Goal: Task Accomplishment & Management: Manage account settings

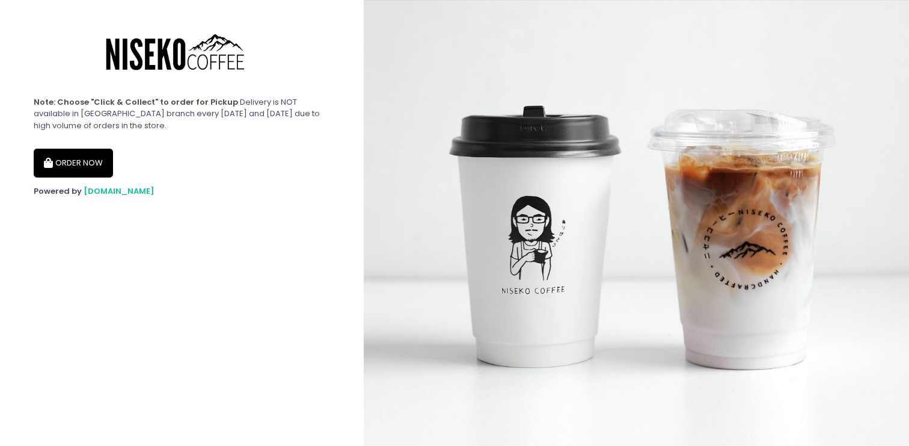
click at [97, 165] on button "ORDER NOW" at bounding box center [73, 163] width 79 height 29
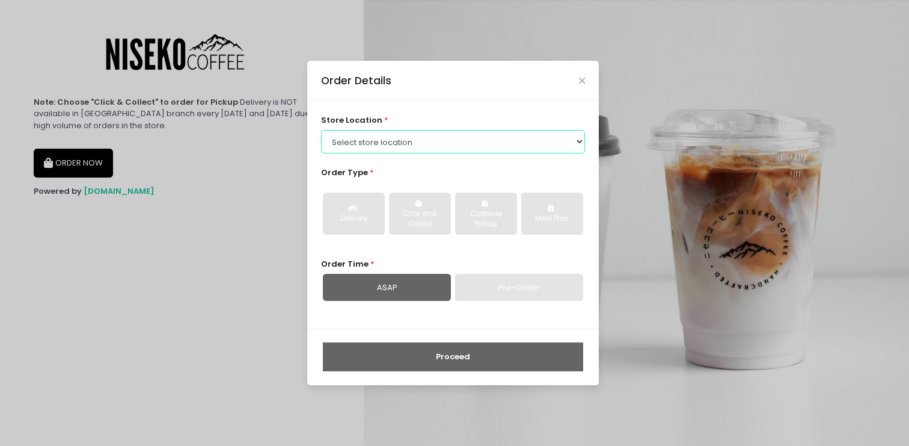
click at [469, 144] on select "Select store location Niseko Coffee Greenhills Niseko Coffee Alabang Town Center" at bounding box center [453, 141] width 265 height 23
click at [321, 130] on select "Select store location Niseko Coffee Greenhills Niseko Coffee Alabang Town Center" at bounding box center [453, 141] width 265 height 23
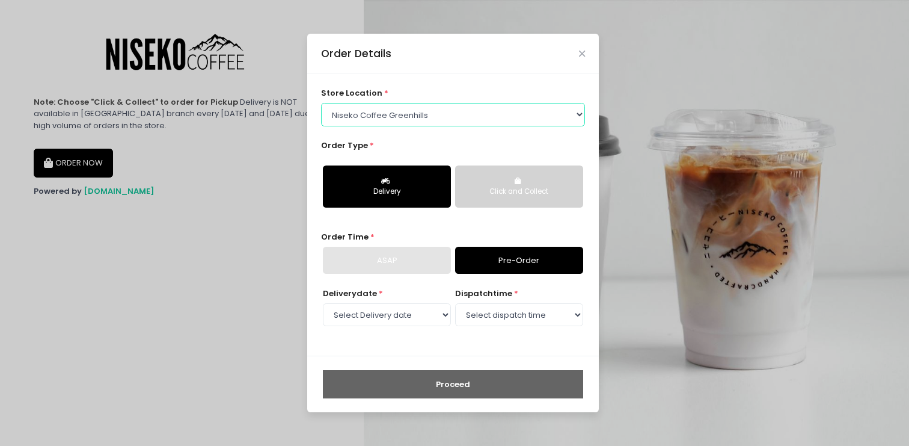
click at [487, 116] on select "Select store location Niseko Coffee Greenhills Niseko Coffee Alabang Town Center" at bounding box center [453, 114] width 265 height 23
select select "65e94dc6e1872abe6e6d780e"
click at [321, 126] on select "Select store location Niseko Coffee Greenhills Niseko Coffee Alabang Town Center" at bounding box center [453, 114] width 265 height 23
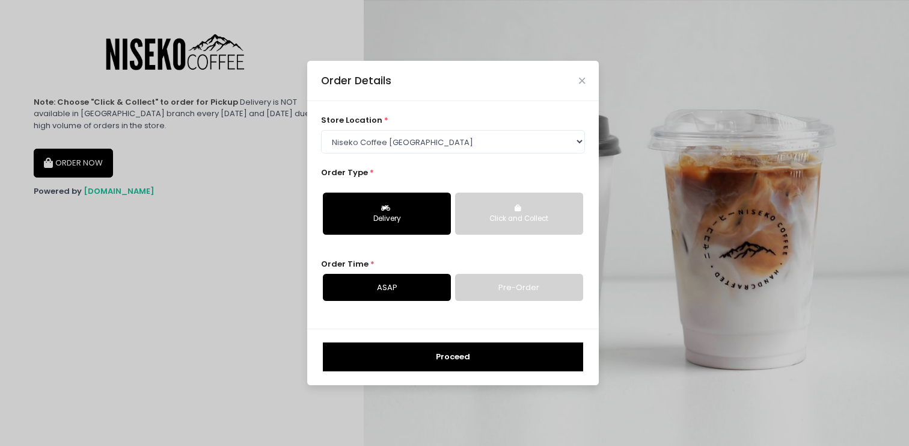
click at [429, 363] on button "Proceed" at bounding box center [453, 356] width 260 height 29
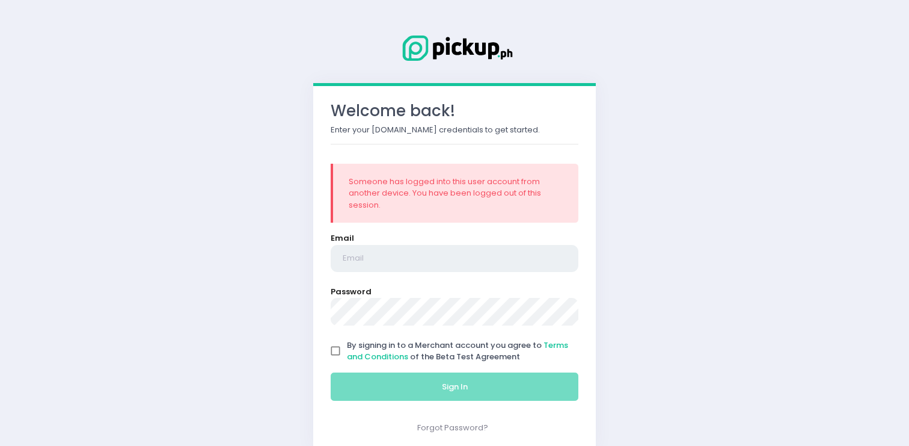
type input "[EMAIL_ADDRESS][DOMAIN_NAME]"
click at [487, 357] on span "By signing in to a Merchant account you agree to Terms and Conditions of the Be…" at bounding box center [457, 350] width 221 height 23
click at [347, 357] on input "By signing in to a Merchant account you agree to Terms and Conditions of the Be…" at bounding box center [335, 350] width 23 height 23
checkbox input "true"
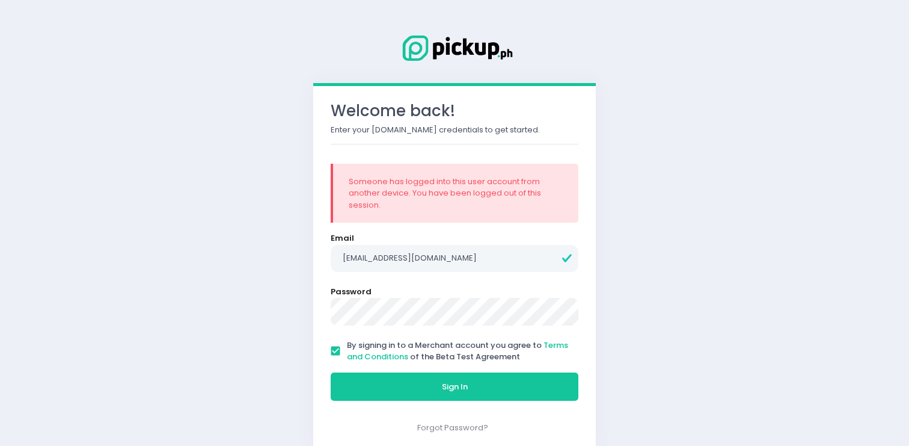
click at [487, 406] on div "Sign In" at bounding box center [455, 386] width 263 height 40
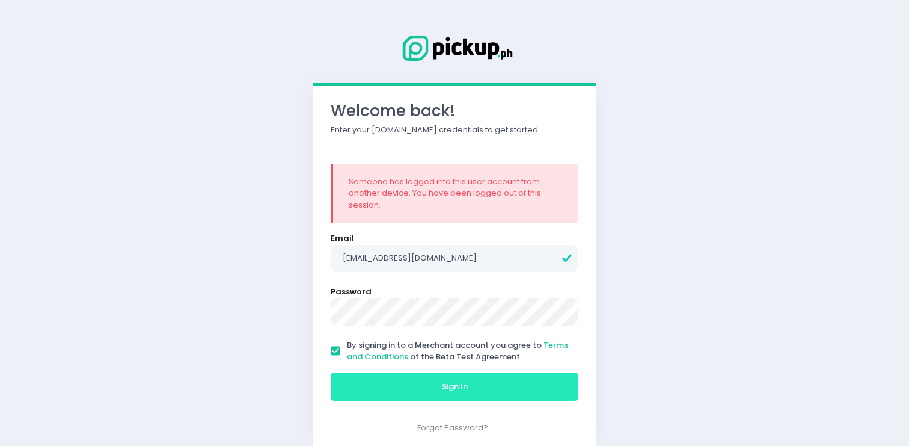
click at [493, 380] on button "Sign In" at bounding box center [455, 386] width 248 height 29
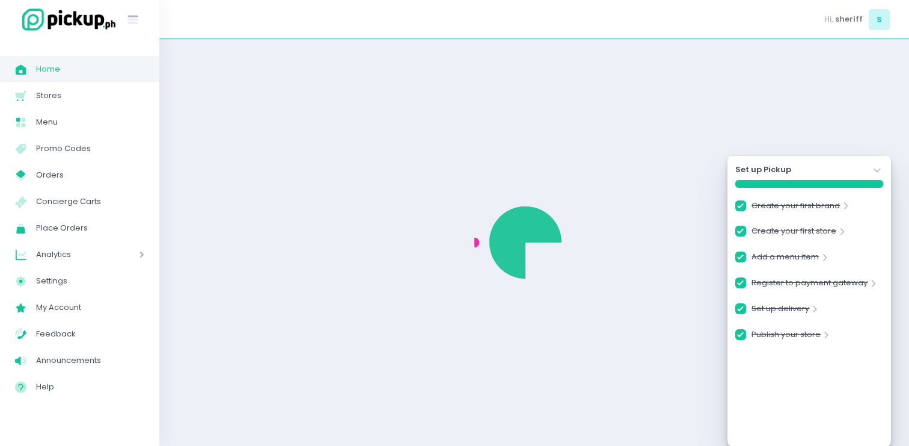
checkbox input "true"
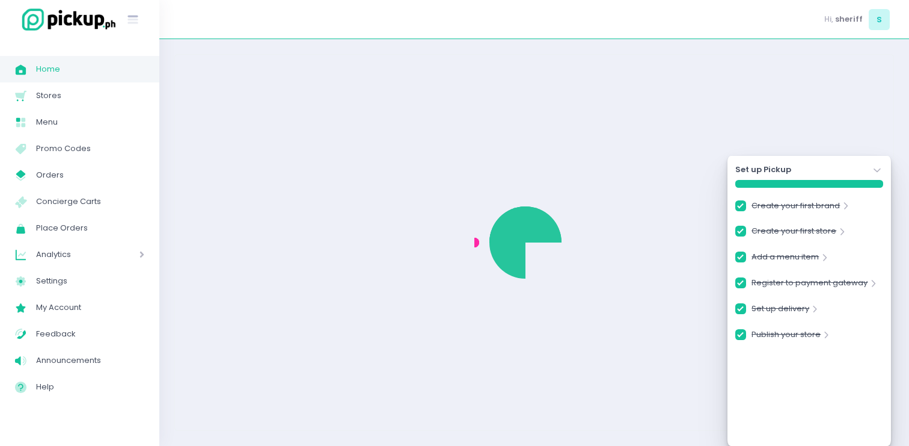
checkbox input "true"
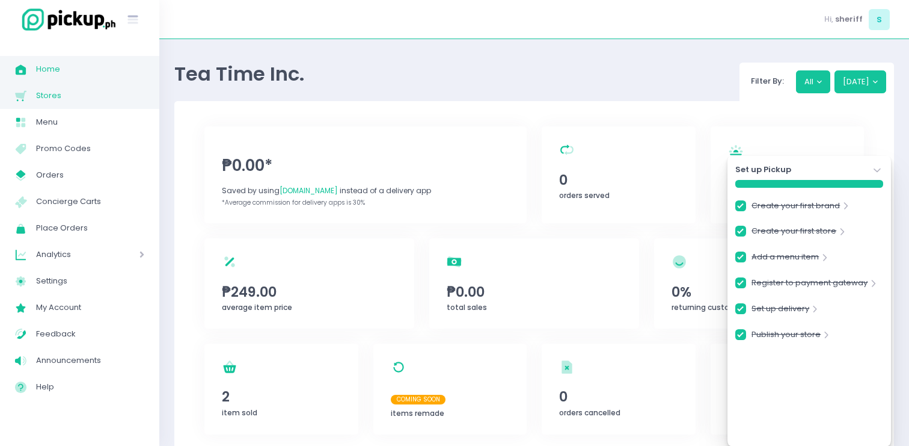
click at [90, 90] on span "Stores" at bounding box center [90, 96] width 108 height 16
checkbox input "true"
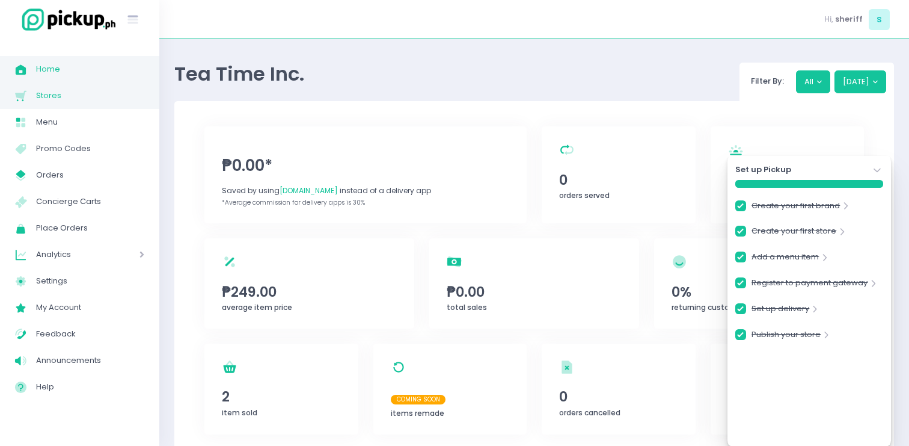
checkbox input "true"
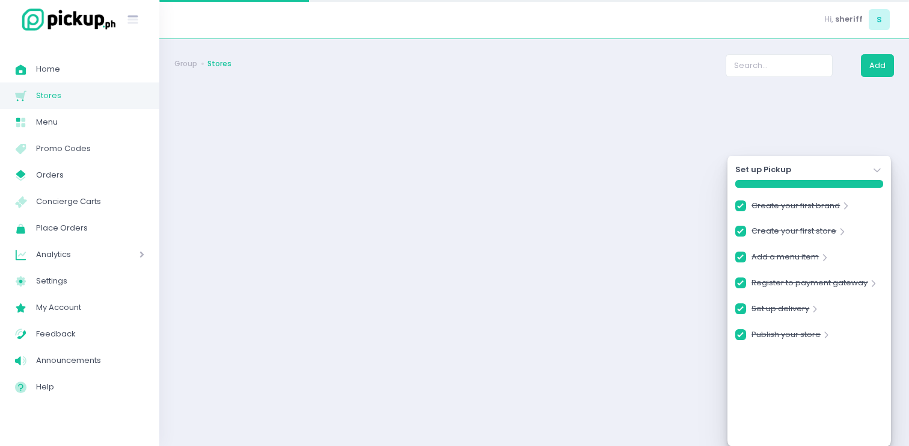
checkbox input "true"
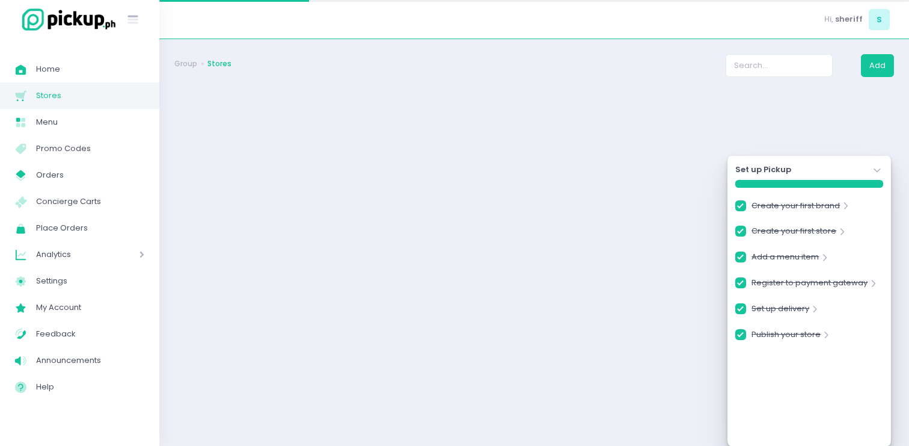
checkbox input "true"
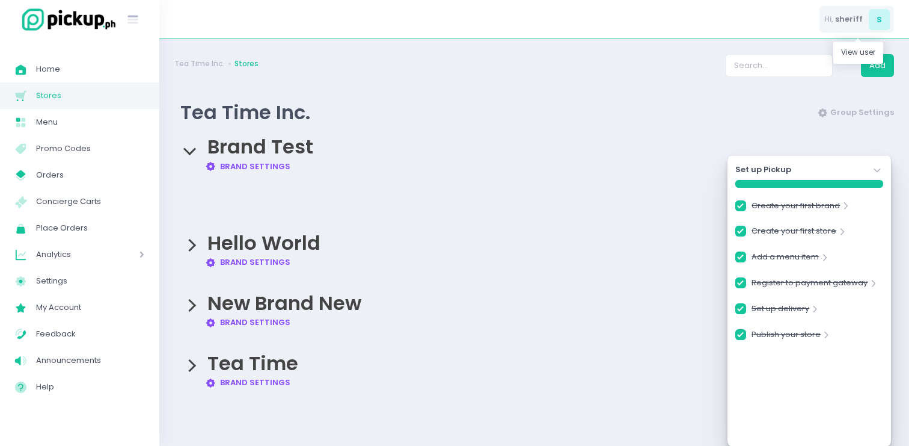
click at [862, 11] on div "Hi, sheriff s" at bounding box center [857, 19] width 75 height 27
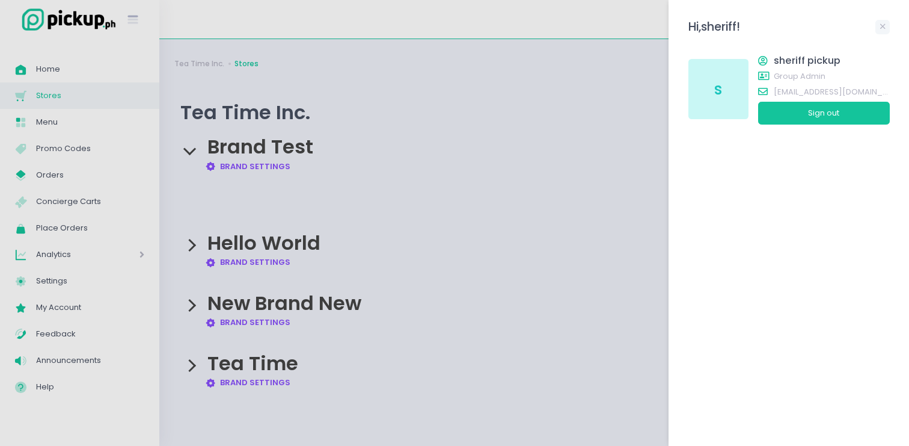
click at [287, 203] on div at bounding box center [454, 223] width 909 height 446
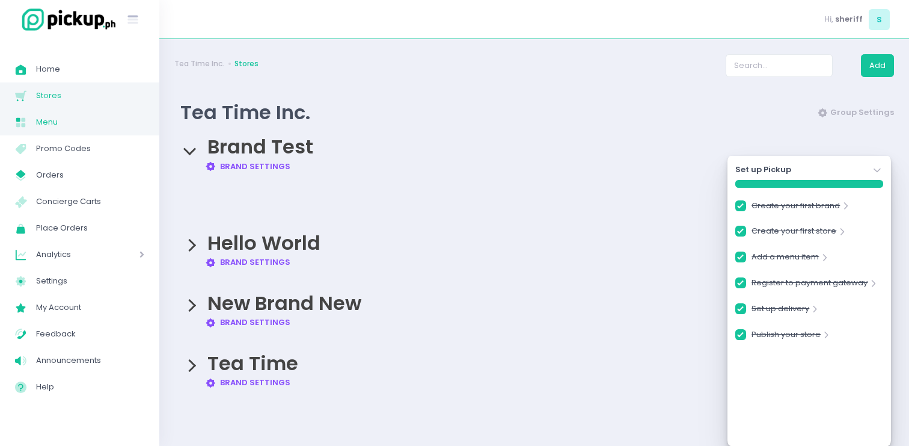
click at [46, 130] on link "Menu Created with Sketch. Menu" at bounding box center [79, 122] width 159 height 26
checkbox input "true"
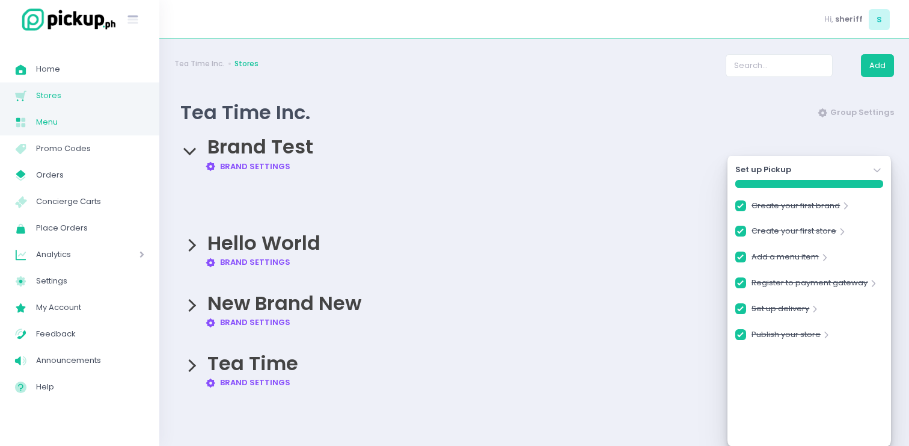
checkbox input "true"
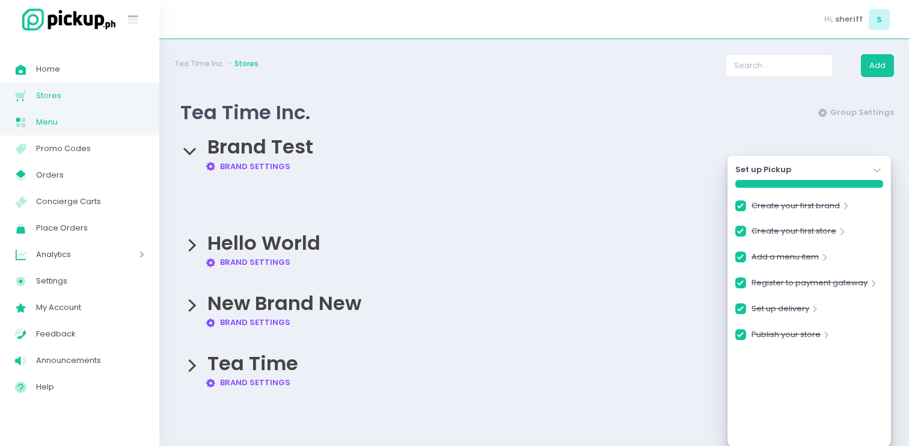
checkbox input "true"
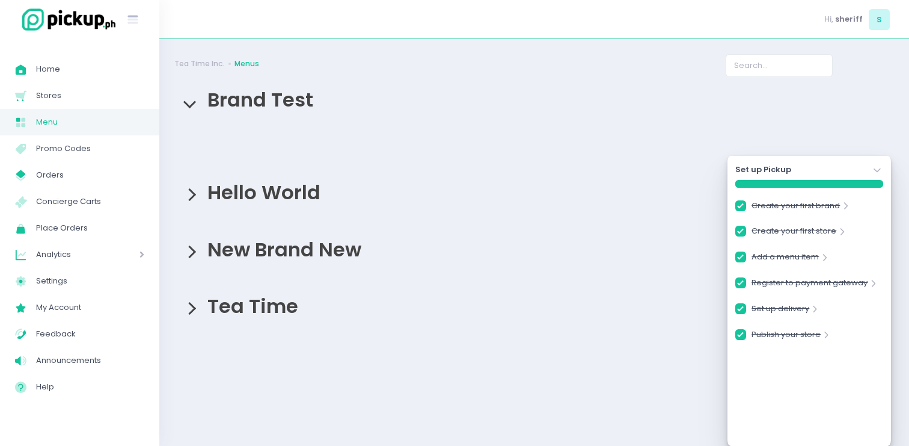
click at [185, 312] on div "Tea Time" at bounding box center [534, 305] width 720 height 45
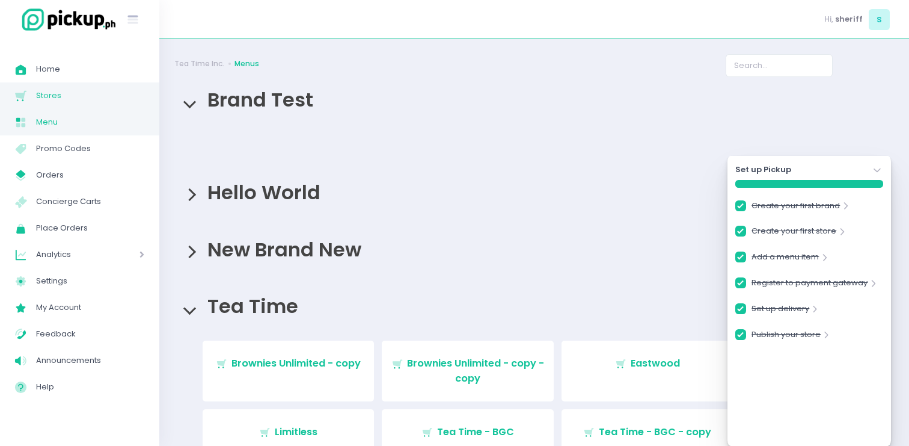
click at [103, 95] on span "Stores" at bounding box center [90, 96] width 108 height 16
checkbox input "true"
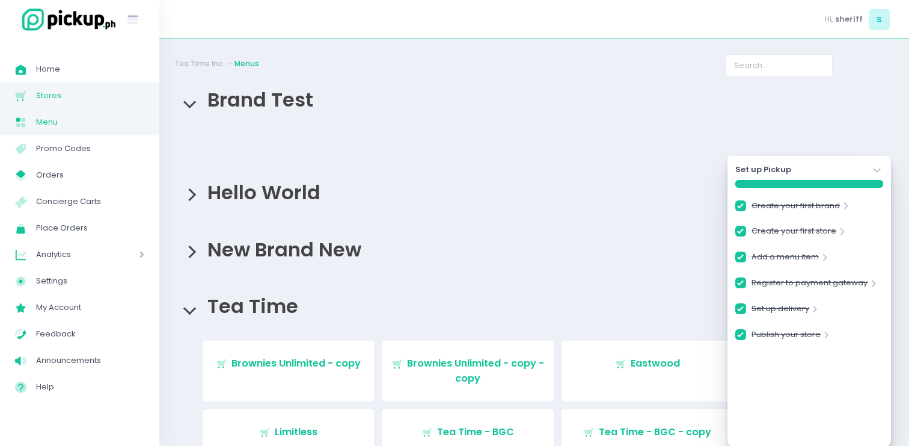
checkbox input "true"
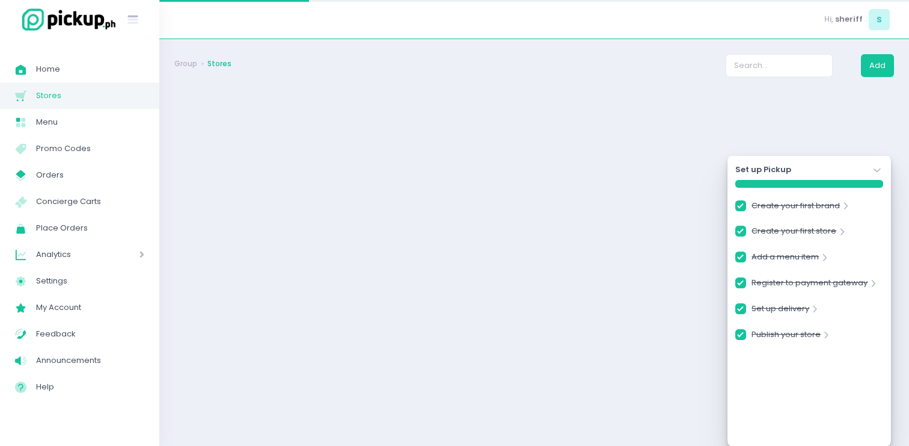
checkbox input "true"
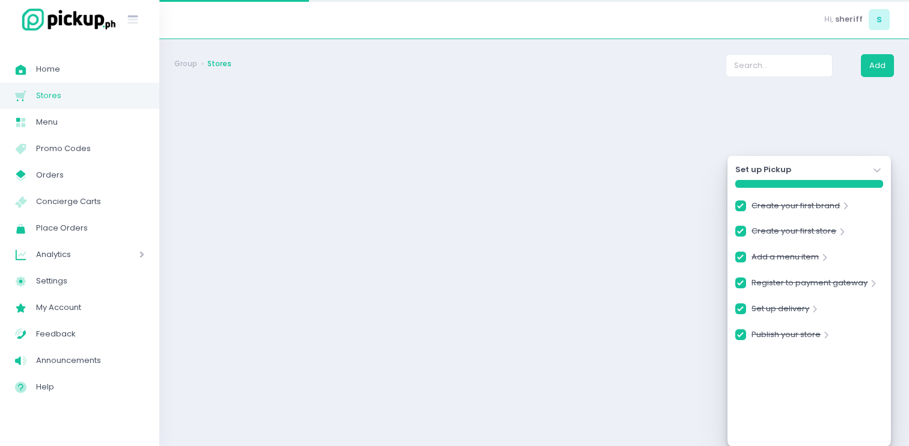
checkbox input "true"
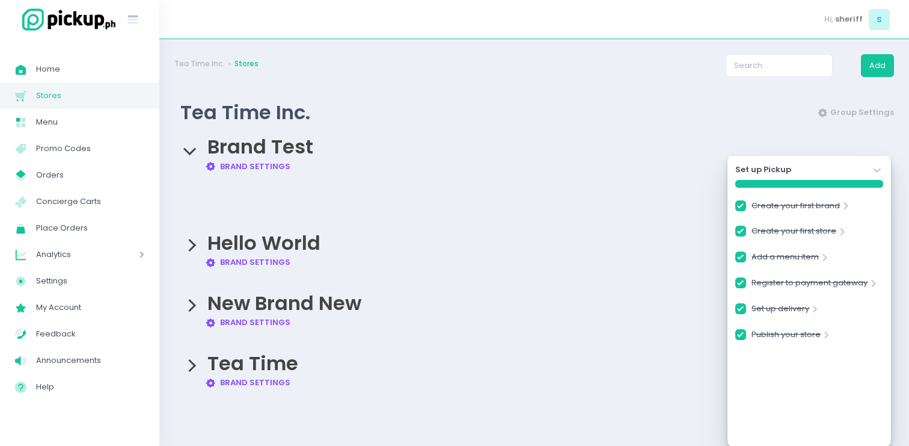
click at [189, 362] on div "Tea Time Brand Settings Created with Sketch. Brand Settings" at bounding box center [534, 364] width 720 height 48
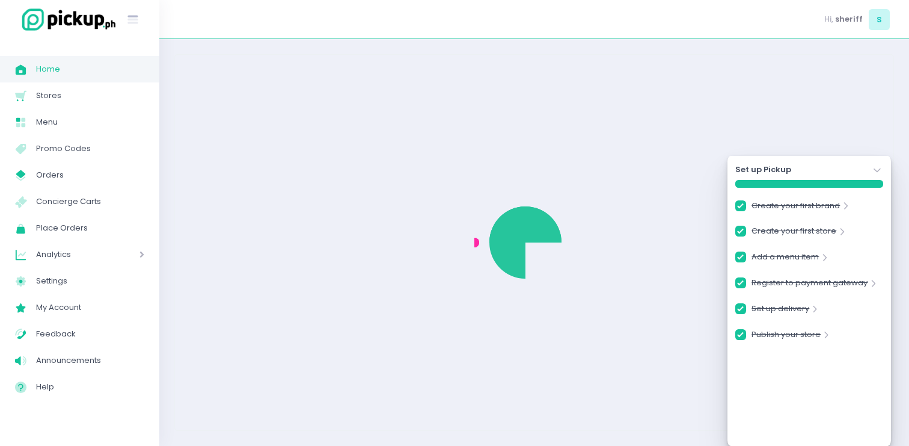
checkbox input "true"
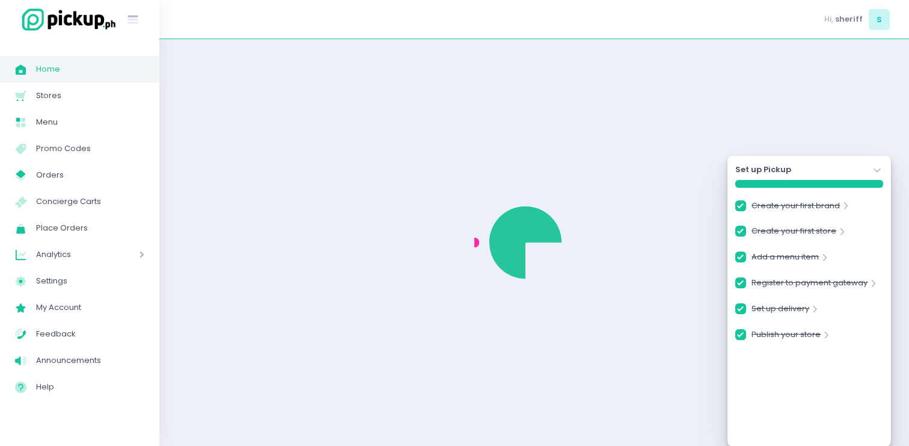
checkbox input "true"
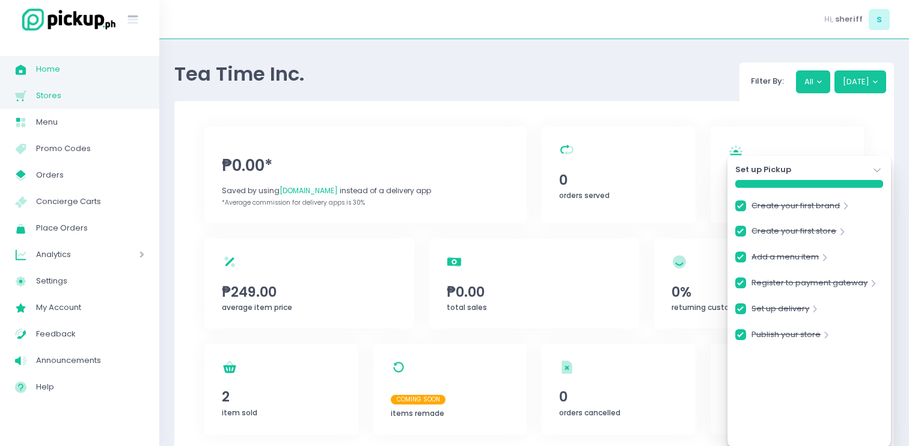
click at [73, 94] on span "Stores" at bounding box center [90, 96] width 108 height 16
checkbox input "true"
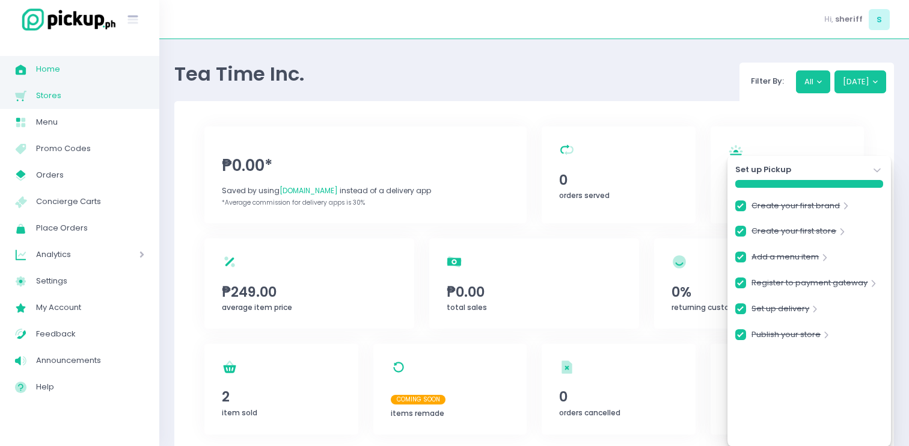
checkbox input "true"
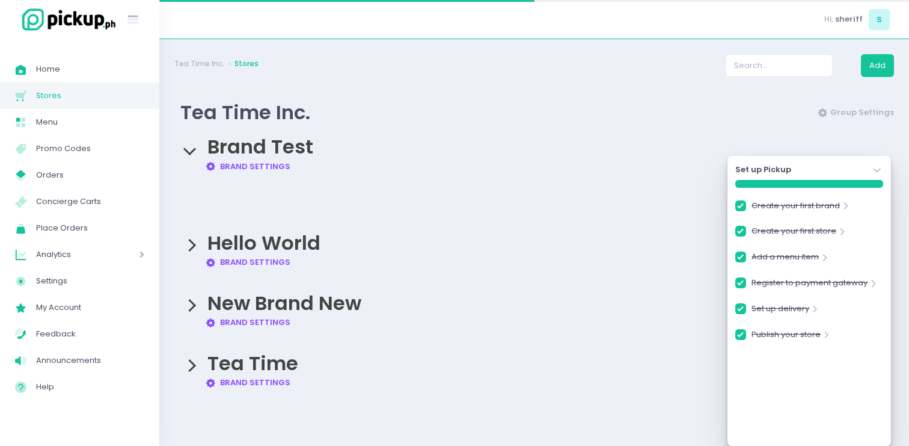
checkbox input "true"
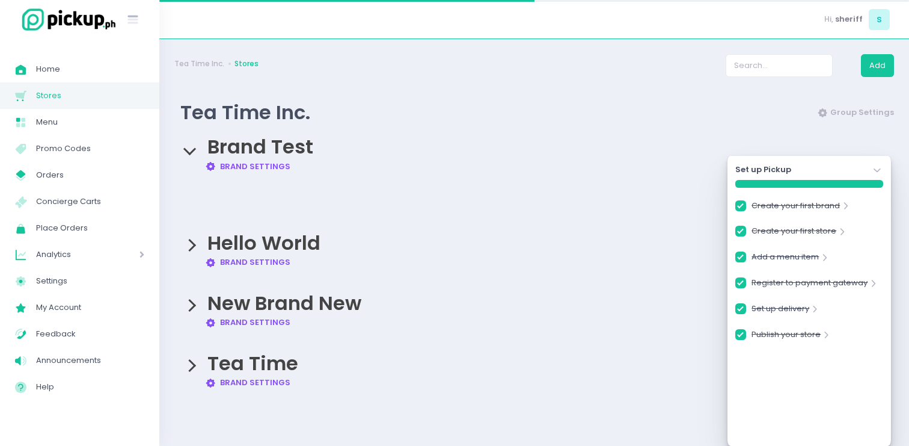
checkbox input "true"
click at [186, 360] on div "Tea Time Brand Settings Created with Sketch. Brand Settings" at bounding box center [534, 364] width 720 height 48
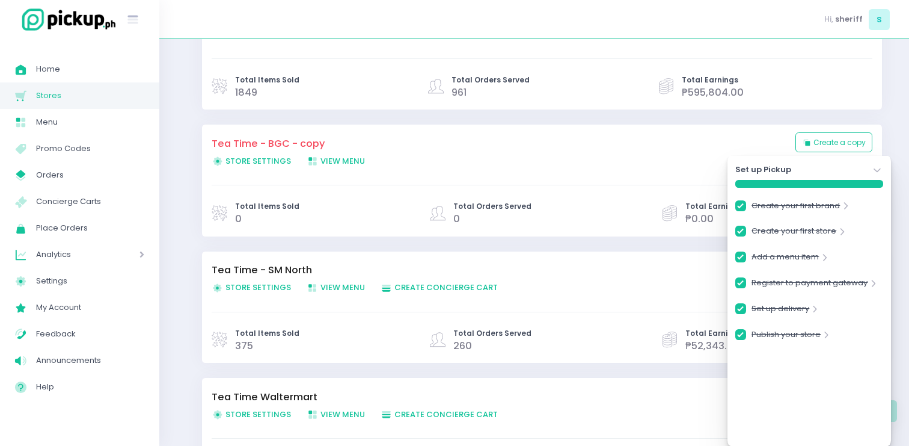
scroll to position [905, 0]
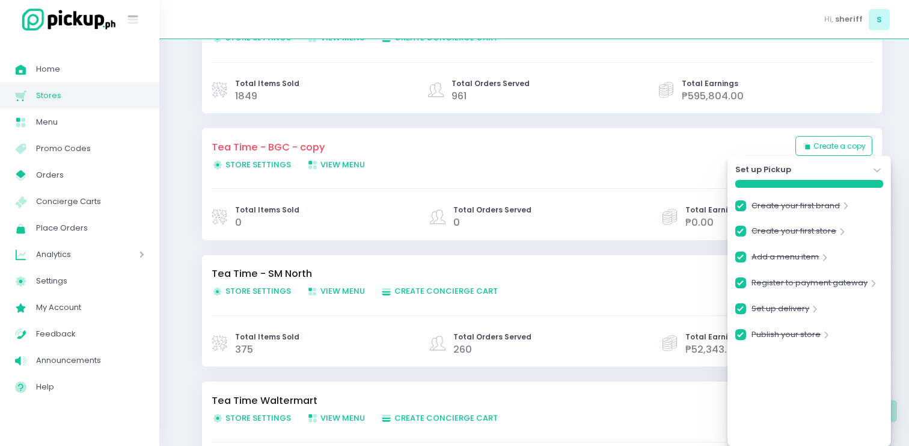
click at [281, 292] on span "Store Settings Created with Sketch. Store Settings" at bounding box center [251, 290] width 79 height 11
checkbox input "true"
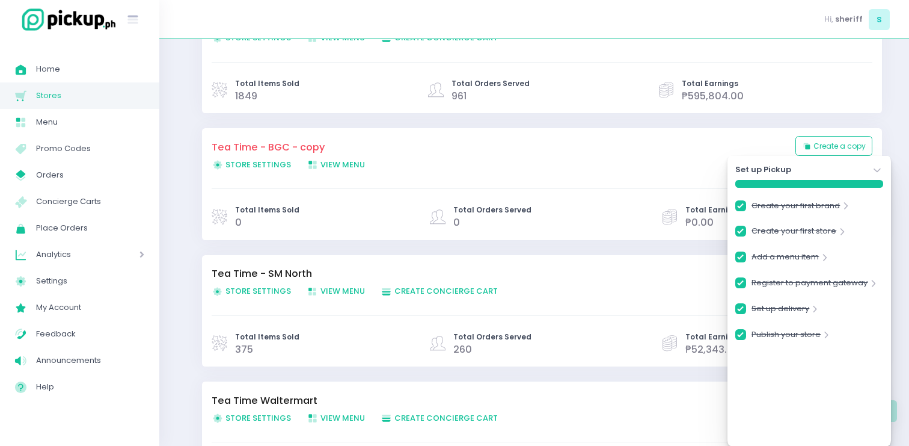
checkbox input "true"
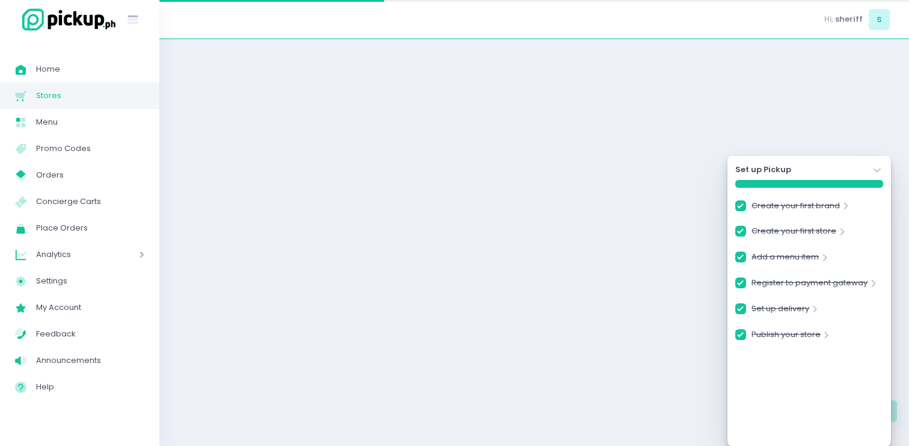
checkbox input "true"
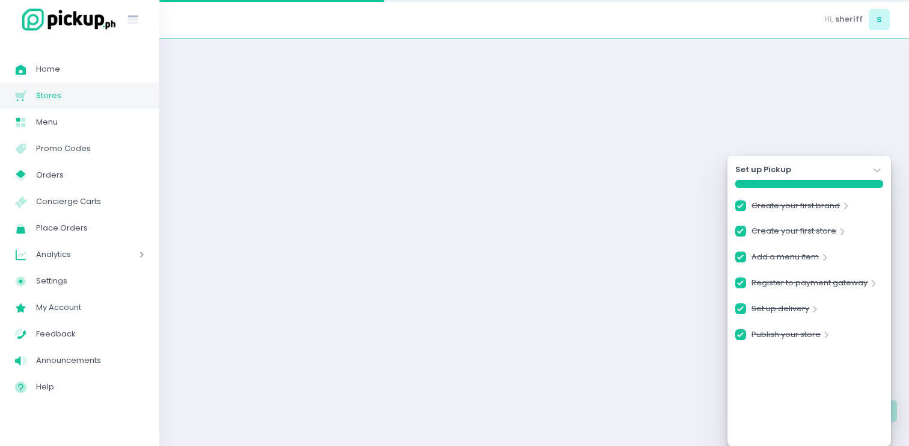
checkbox input "true"
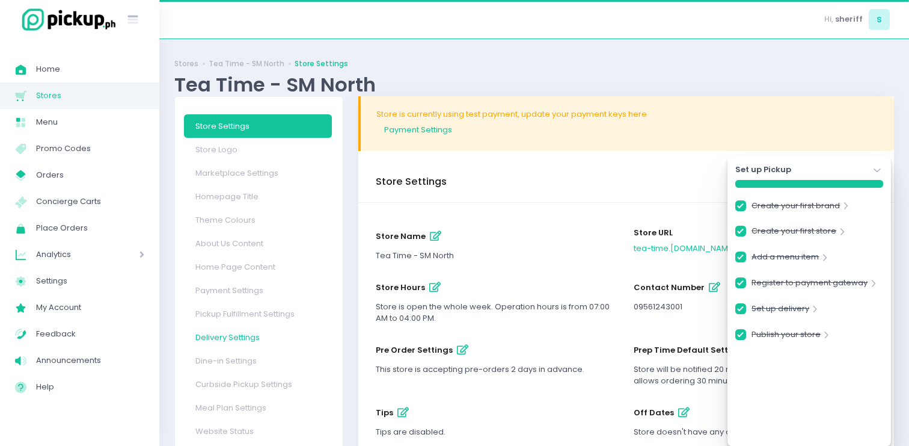
click at [236, 329] on link "Delivery Settings" at bounding box center [258, 336] width 148 height 23
checkbox input "true"
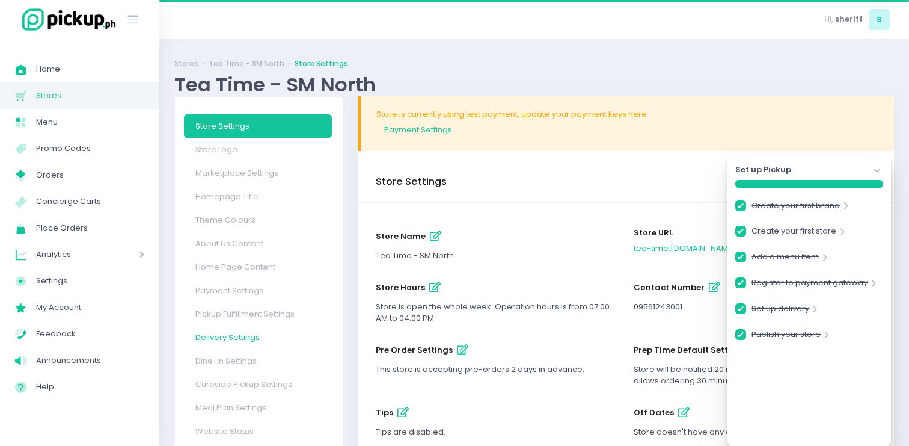
checkbox input "true"
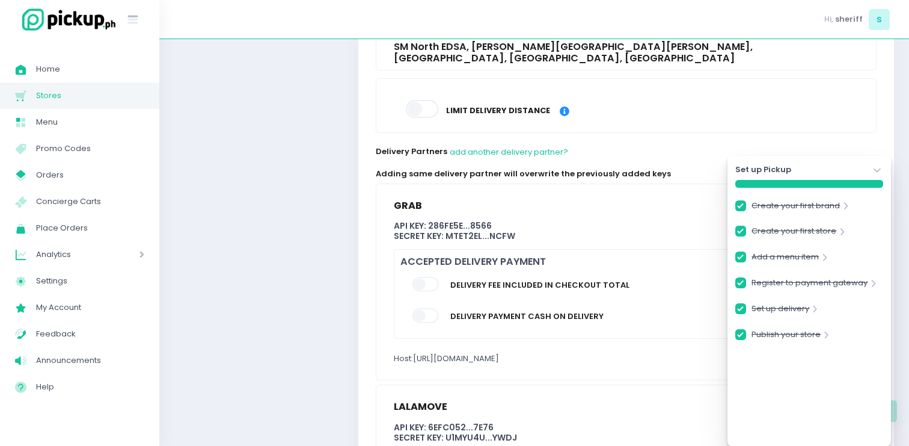
scroll to position [616, 0]
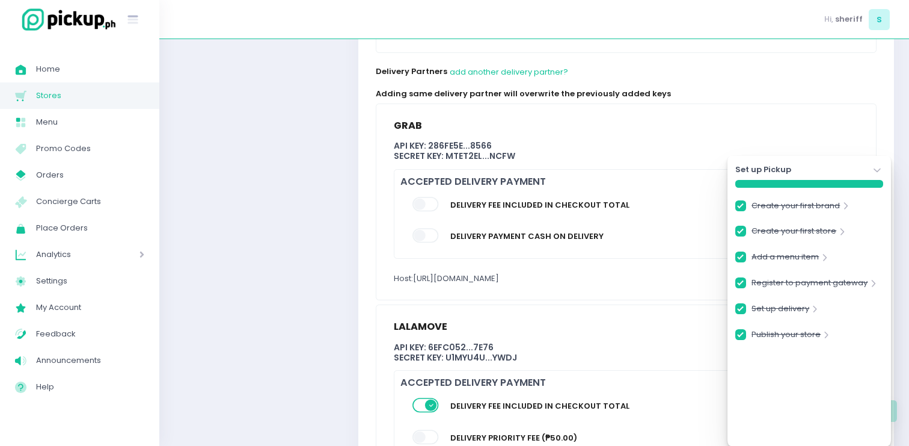
click at [431, 229] on span at bounding box center [427, 236] width 28 height 14
click at [873, 177] on div "Set up Pickup Stockholm-icons / Navigation / Angle-down Created with Sketch. Cr…" at bounding box center [810, 301] width 164 height 290
click at [873, 173] on icon "Stockholm-icons / Navigation / Angle-down Created with Sketch." at bounding box center [877, 170] width 12 height 12
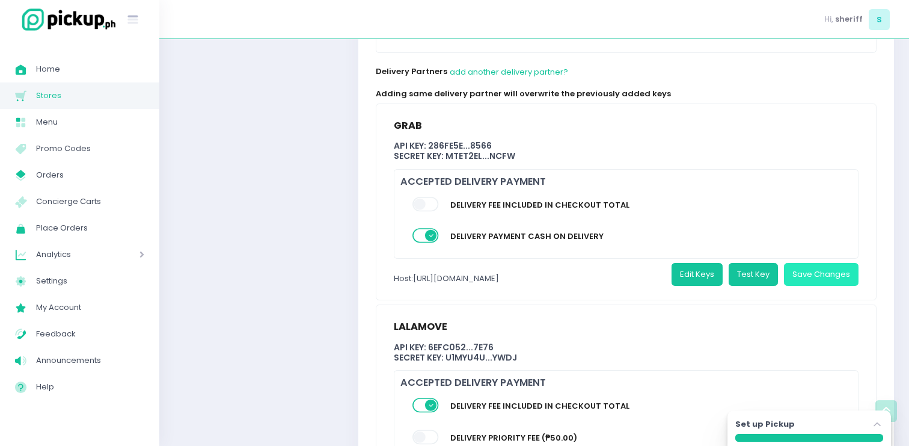
click at [796, 263] on button "Save Changes" at bounding box center [821, 274] width 75 height 23
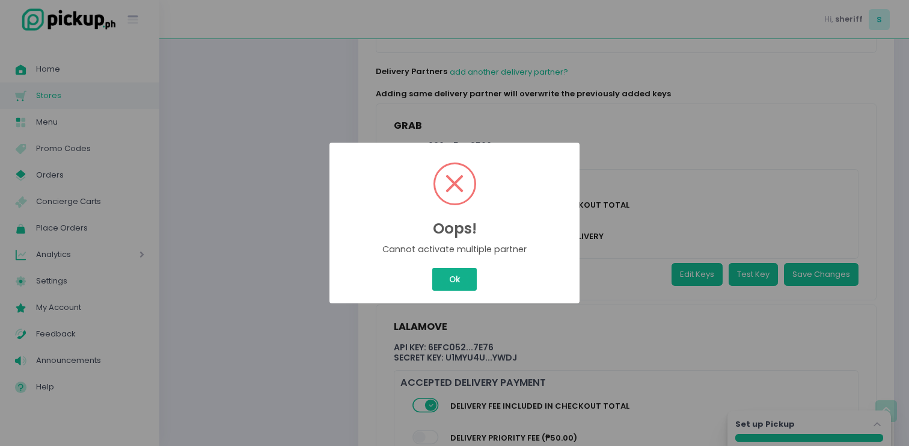
click at [451, 273] on button "Ok" at bounding box center [454, 279] width 45 height 23
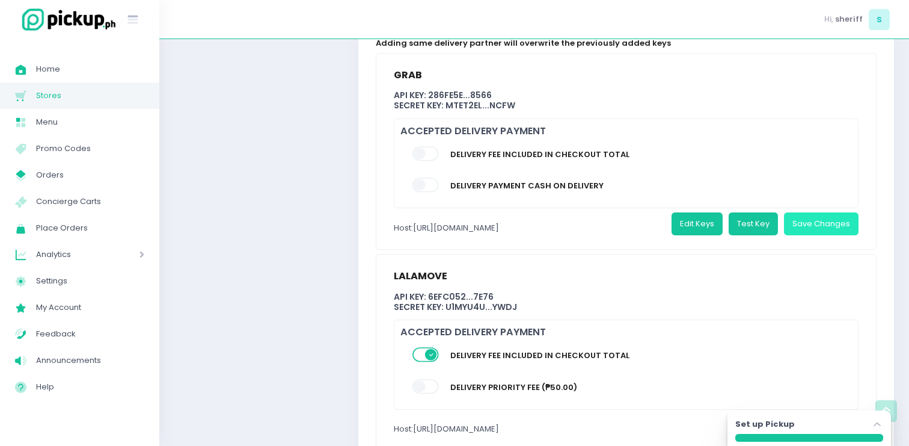
scroll to position [639, 0]
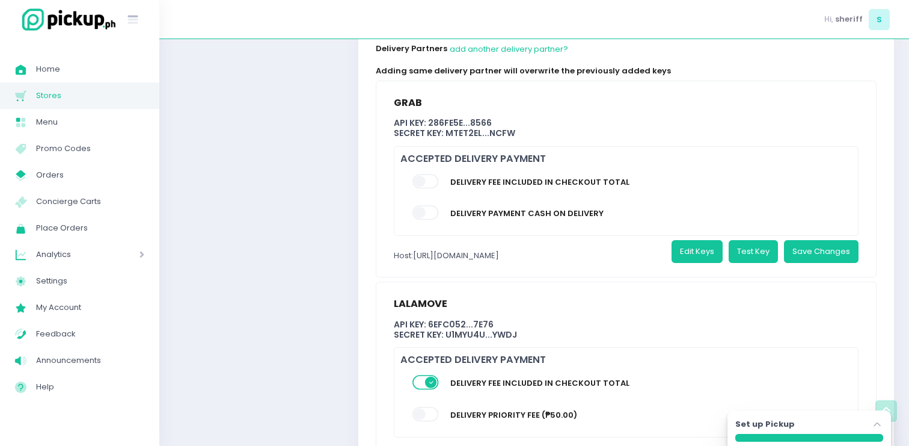
click at [432, 206] on span at bounding box center [427, 213] width 28 height 14
click at [433, 174] on span at bounding box center [427, 181] width 28 height 14
click at [431, 174] on span at bounding box center [427, 181] width 28 height 14
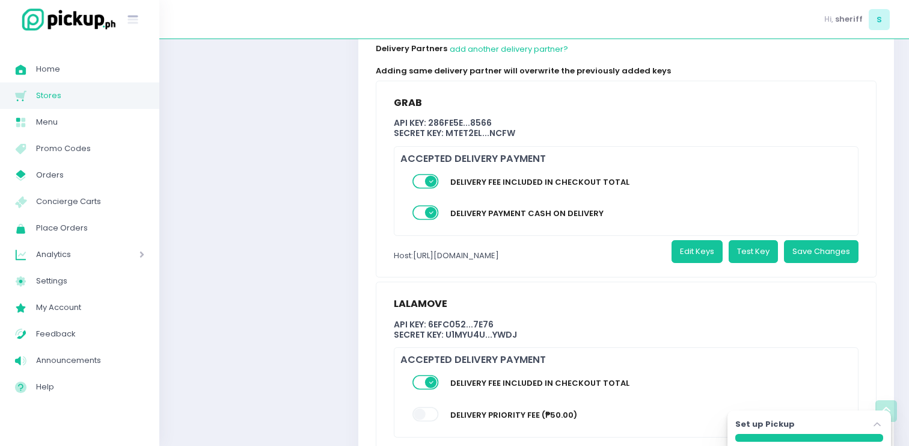
click at [422, 206] on span at bounding box center [427, 213] width 28 height 14
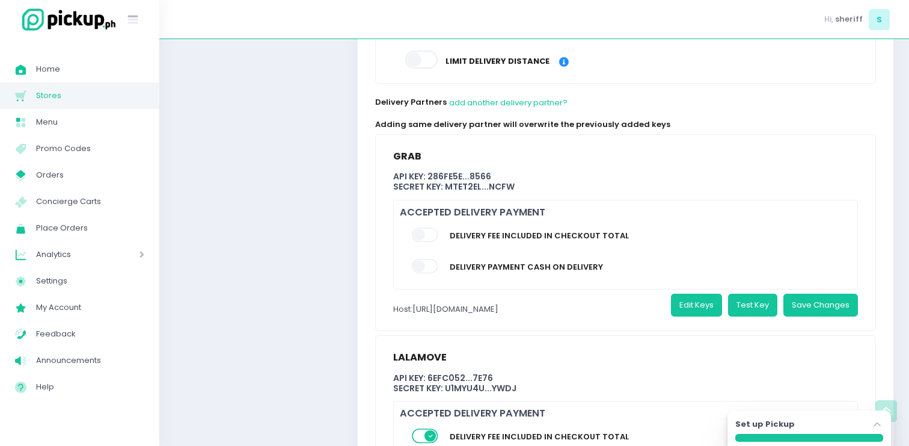
scroll to position [584, 2]
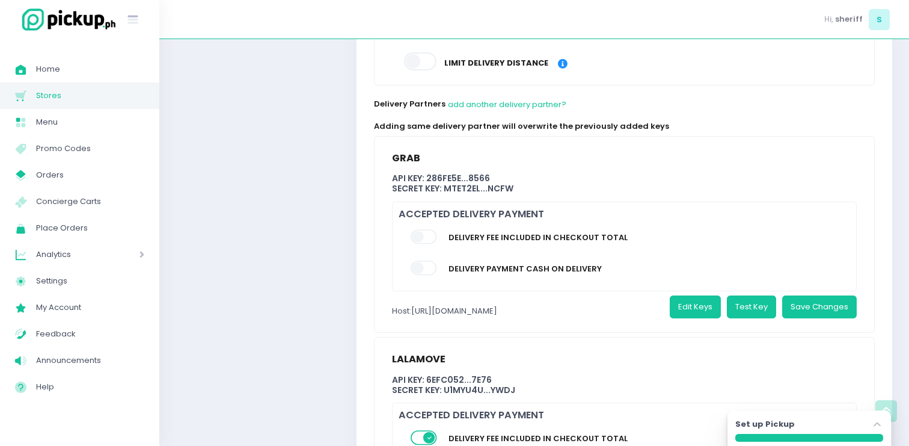
click at [419, 229] on span at bounding box center [425, 236] width 28 height 14
click at [423, 220] on div "Delivery fee included in checkout total Delivery payment Cash on Delivery" at bounding box center [627, 255] width 464 height 71
click at [420, 234] on span at bounding box center [422, 239] width 35 height 25
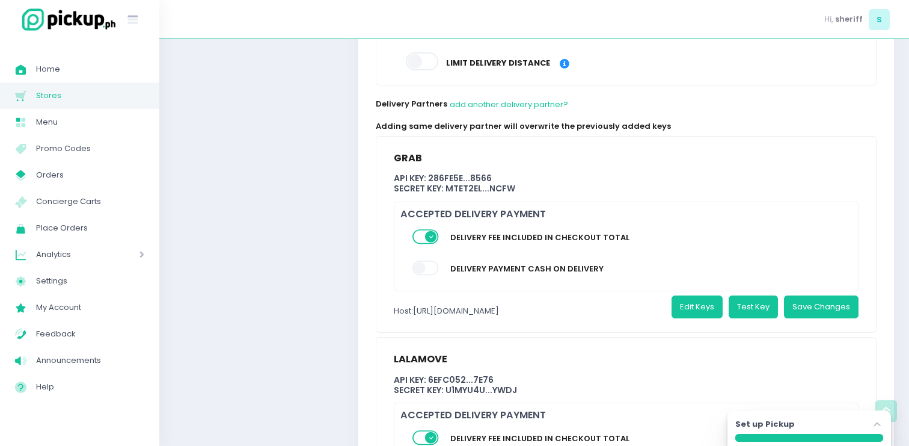
click at [420, 234] on span at bounding box center [422, 239] width 35 height 25
click at [428, 229] on span at bounding box center [427, 236] width 28 height 14
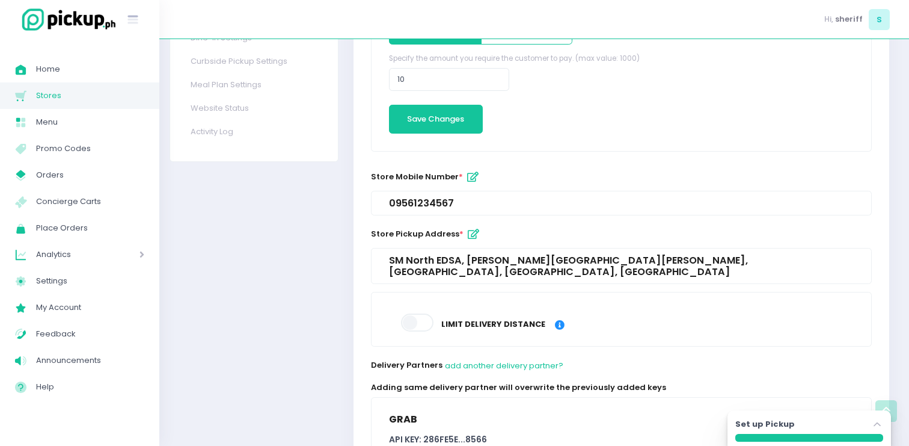
scroll to position [262, 5]
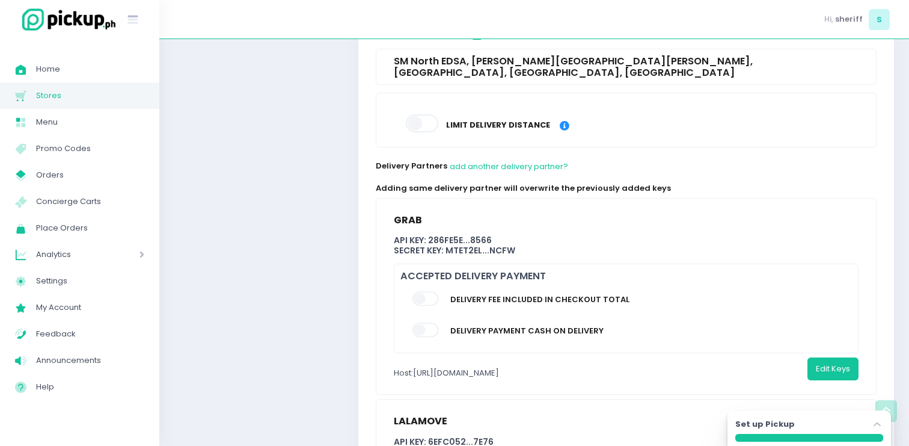
scroll to position [551, 0]
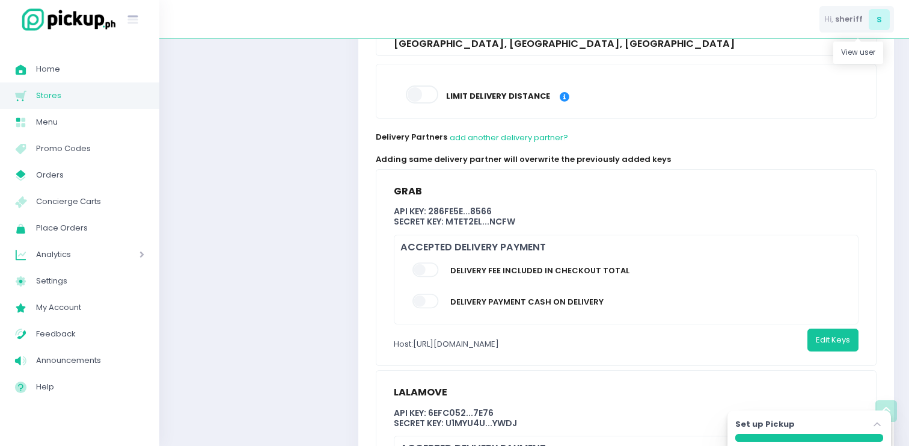
click at [863, 11] on div "Hi, sheriff s" at bounding box center [857, 19] width 75 height 27
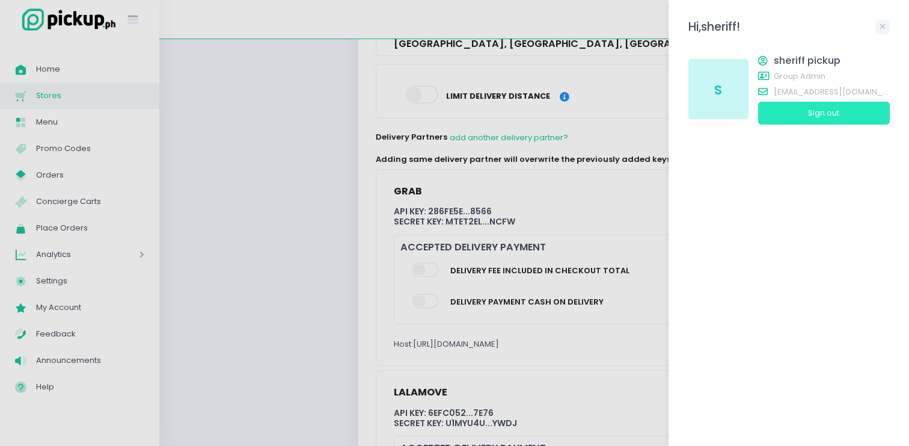
click at [789, 109] on button "Sign out" at bounding box center [824, 113] width 132 height 23
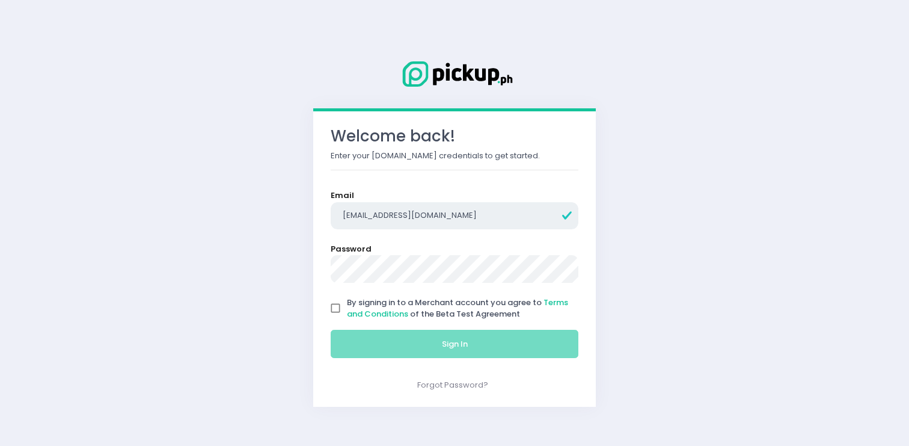
click at [457, 221] on input "[EMAIL_ADDRESS][DOMAIN_NAME]" at bounding box center [455, 216] width 248 height 28
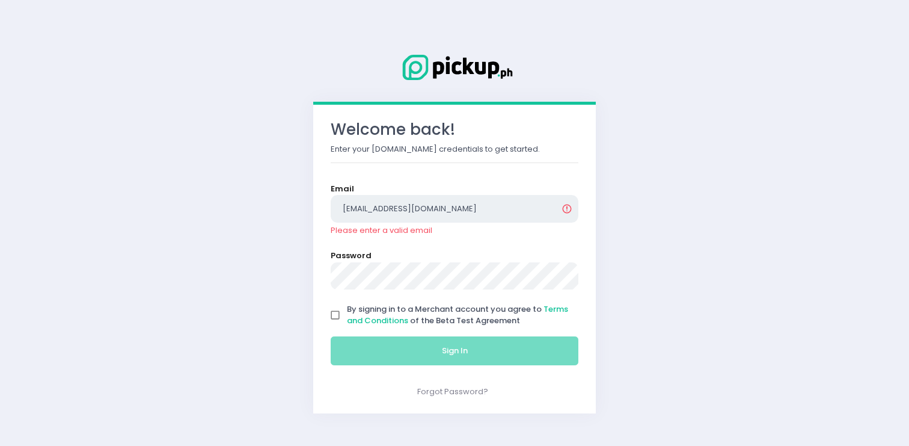
type input "oplengs@gmail.com"
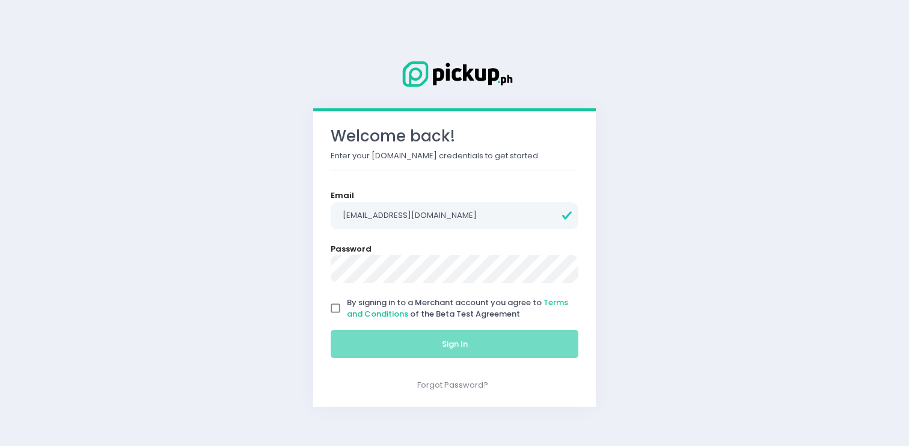
click at [467, 316] on span "By signing in to a Merchant account you agree to Terms and Conditions of the Be…" at bounding box center [457, 307] width 221 height 23
click at [347, 316] on input "By signing in to a Merchant account you agree to Terms and Conditions of the Be…" at bounding box center [335, 307] width 23 height 23
checkbox input "true"
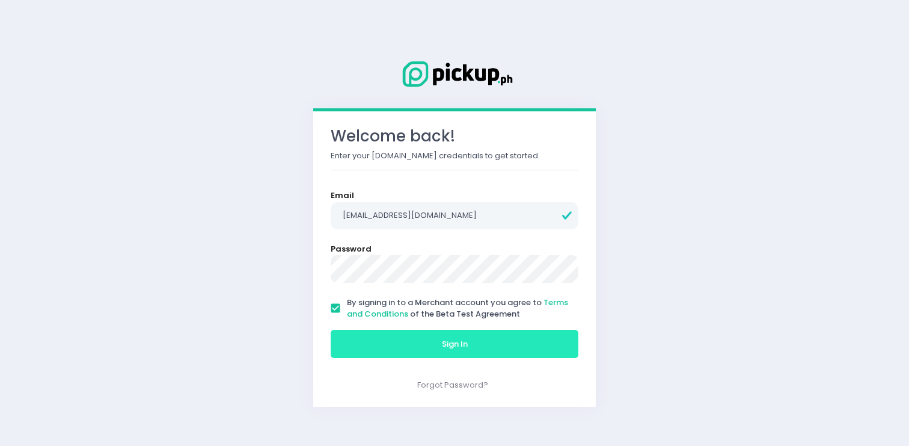
click at [465, 342] on span "Sign In" at bounding box center [455, 343] width 26 height 11
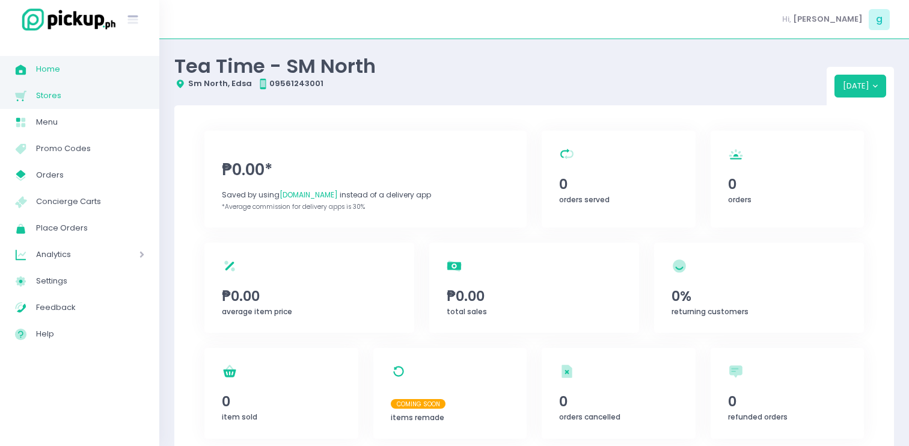
click at [104, 104] on link "Stores Created with Sketch. Stores" at bounding box center [79, 95] width 159 height 26
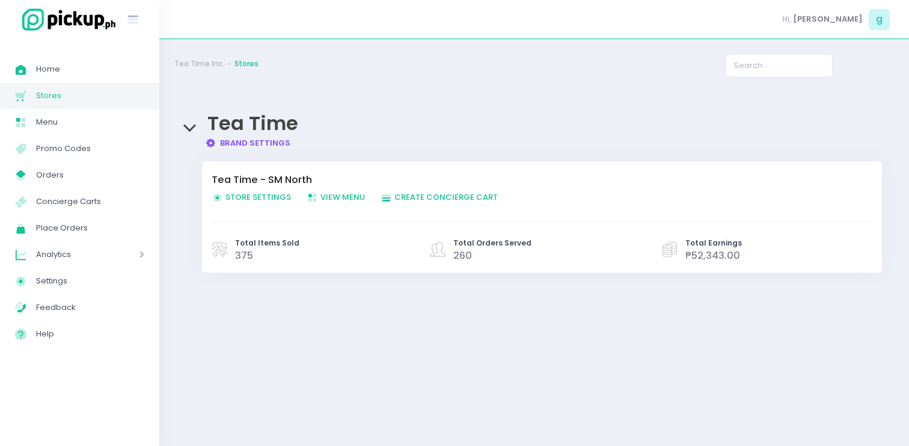
click at [238, 194] on span "Store Settings Created with Sketch. Store Settings" at bounding box center [251, 196] width 79 height 11
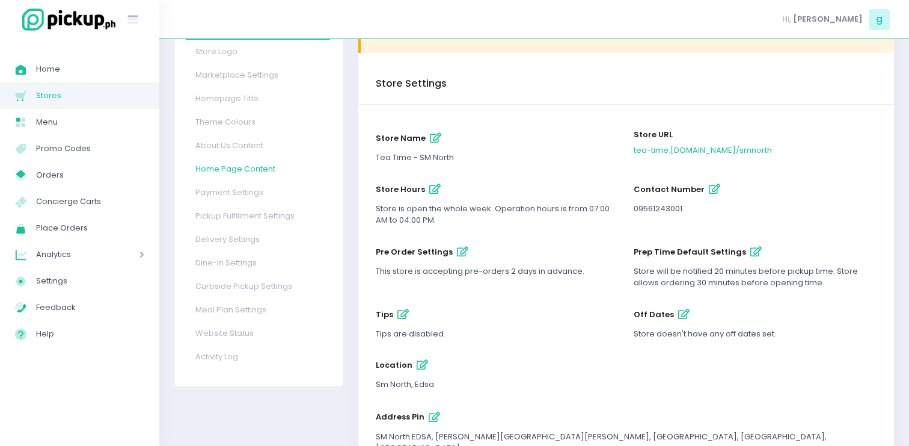
scroll to position [108, 0]
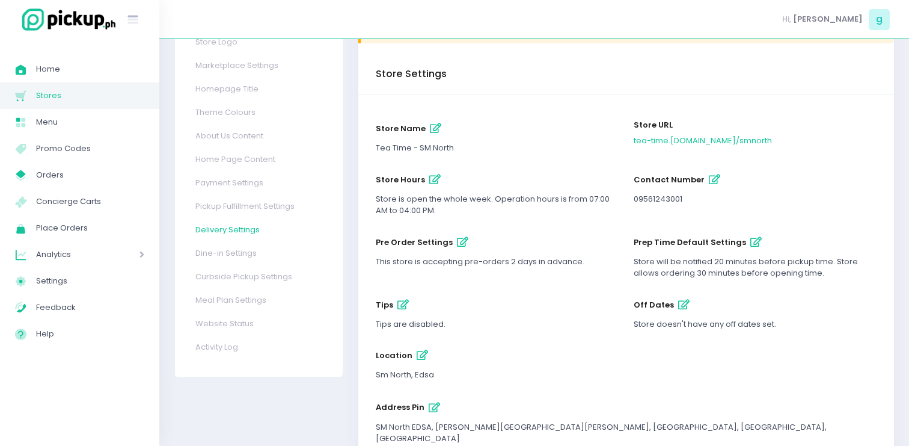
click at [229, 231] on link "Delivery Settings" at bounding box center [258, 229] width 148 height 23
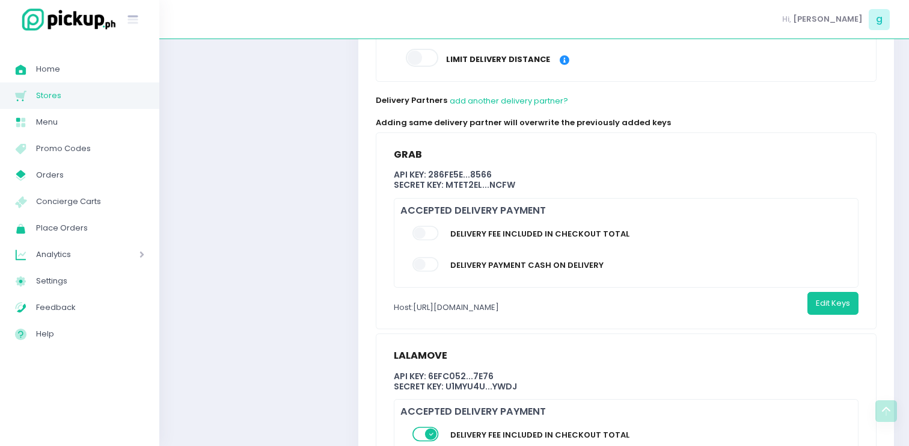
scroll to position [592, 0]
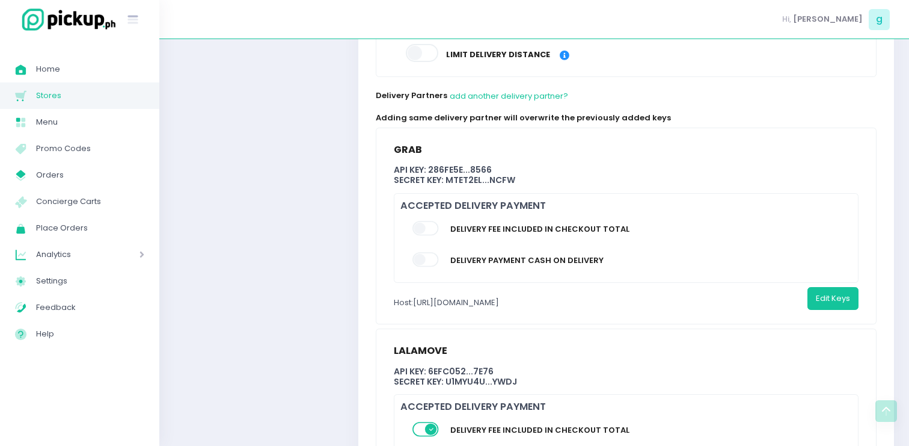
click at [429, 253] on span at bounding box center [427, 260] width 28 height 14
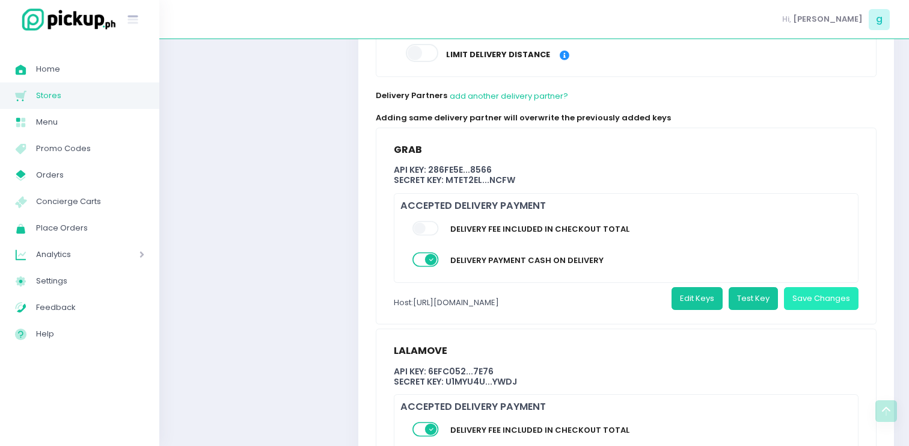
click at [828, 287] on button "Save Changes" at bounding box center [821, 298] width 75 height 23
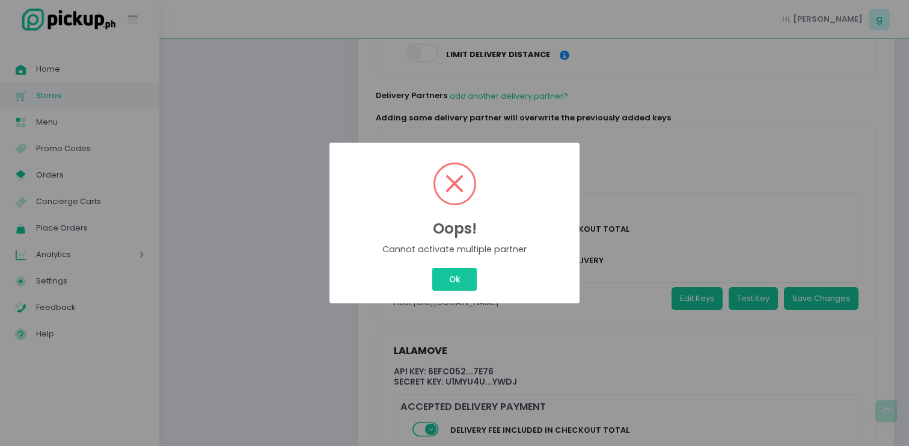
click at [481, 279] on div "Ok Cancel" at bounding box center [454, 279] width 231 height 28
click at [467, 283] on button "Ok" at bounding box center [454, 279] width 45 height 23
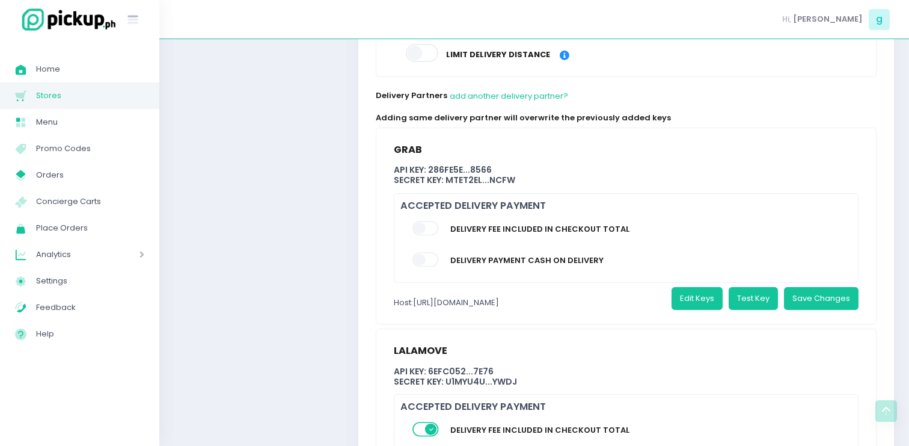
click at [432, 221] on span at bounding box center [427, 228] width 28 height 14
click at [833, 296] on button "Save Changes" at bounding box center [821, 298] width 75 height 23
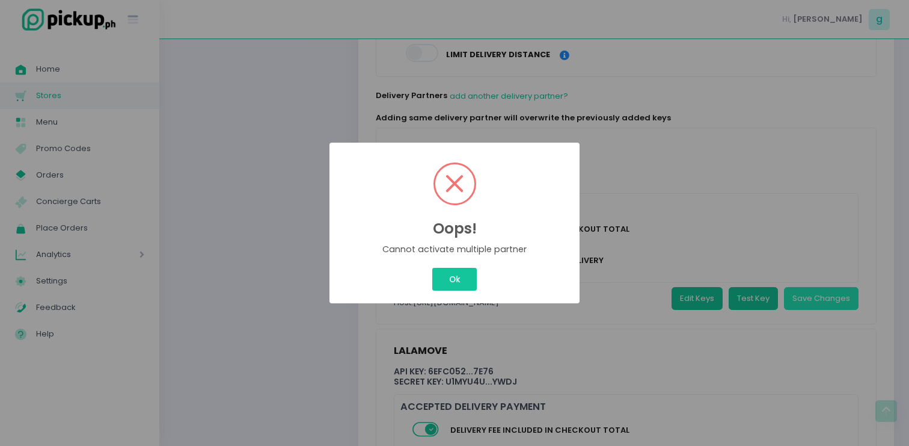
click at [831, 290] on div "Oops! × Cannot activate multiple partner Ok Cancel" at bounding box center [454, 223] width 909 height 446
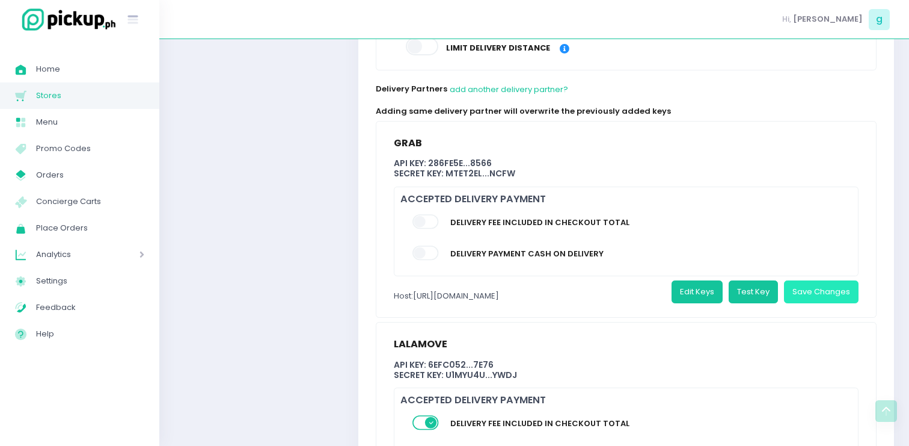
scroll to position [717, 0]
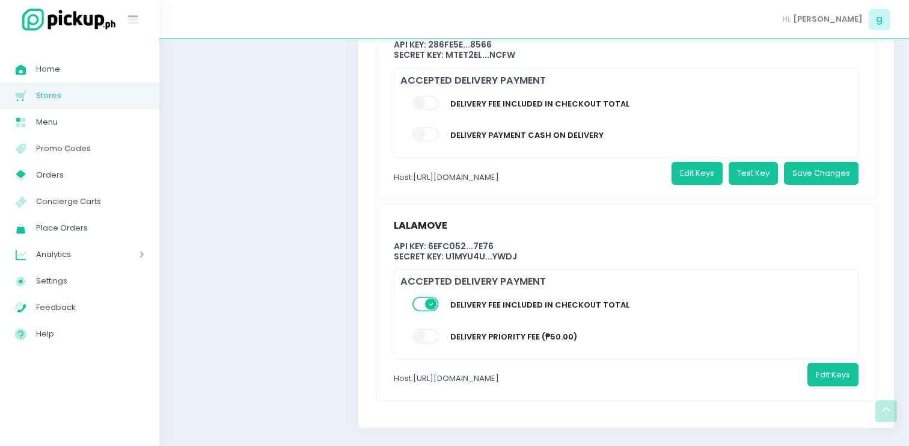
click at [429, 297] on span at bounding box center [427, 304] width 28 height 14
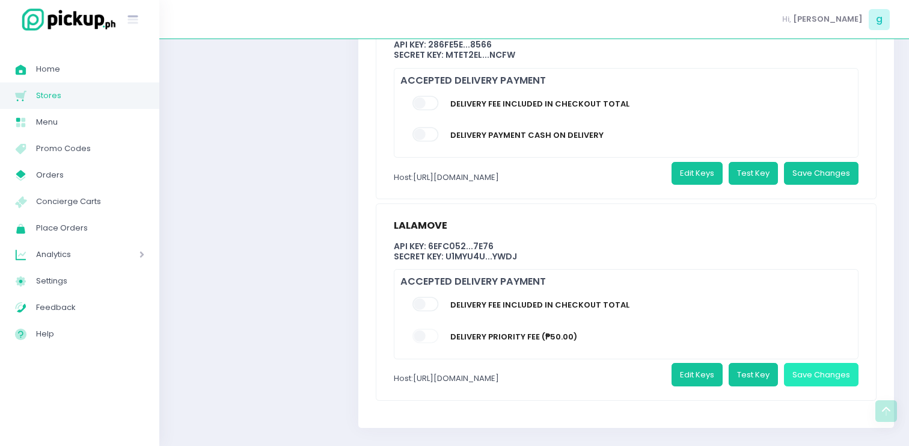
click at [812, 363] on button "Save Changes" at bounding box center [821, 374] width 75 height 23
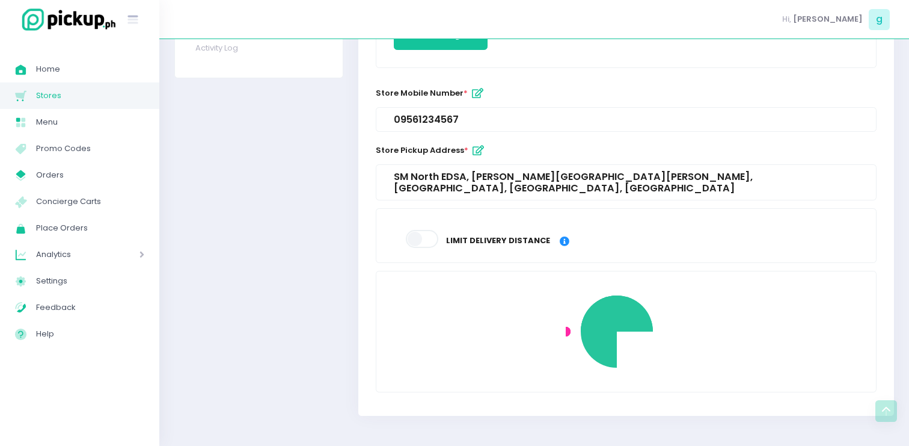
scroll to position [394, 0]
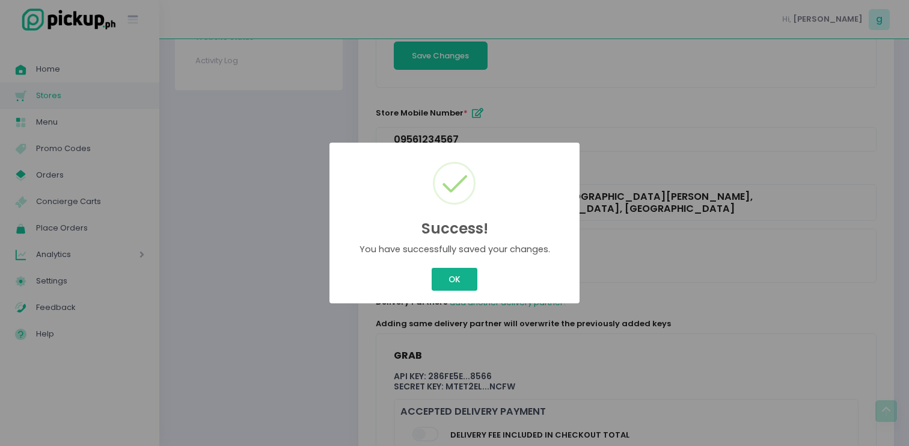
click at [443, 277] on button "OK" at bounding box center [454, 279] width 45 height 23
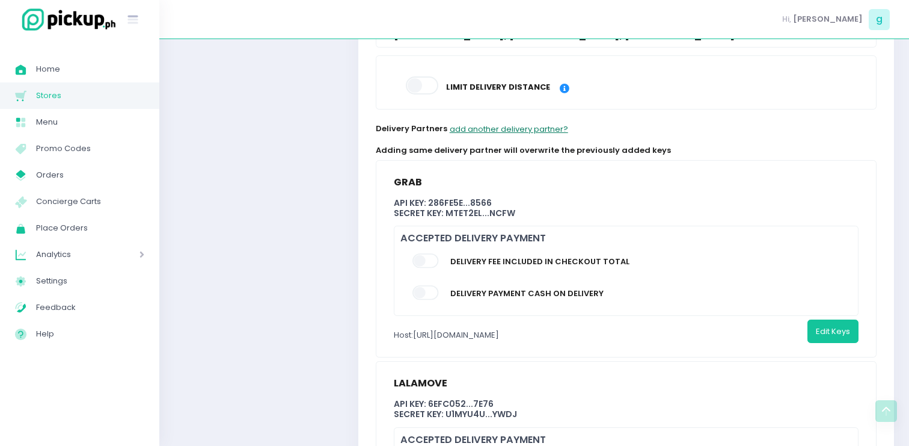
scroll to position [589, 0]
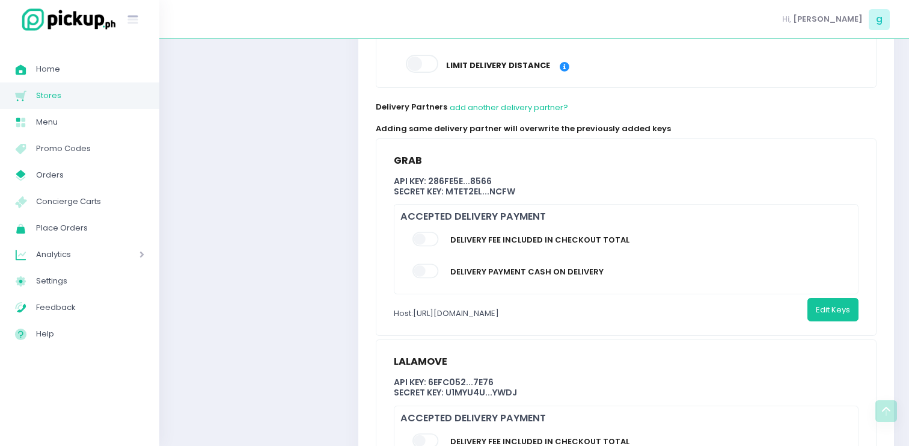
click at [434, 263] on span at bounding box center [427, 270] width 28 height 14
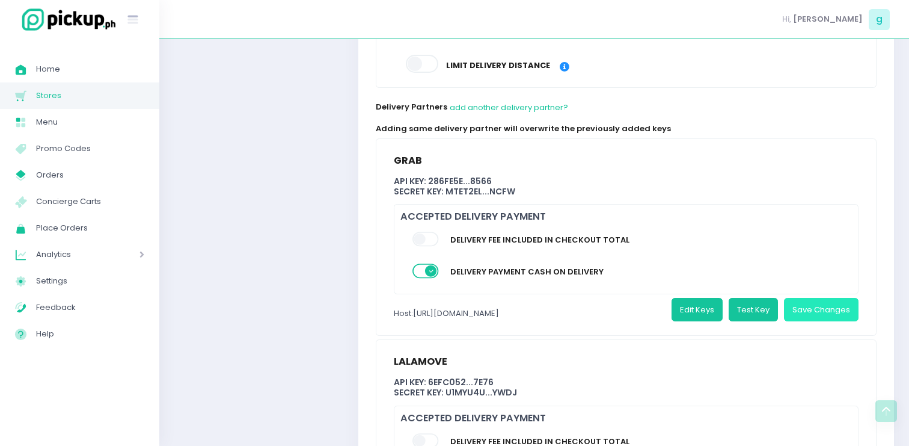
click at [796, 298] on button "Save Changes" at bounding box center [821, 309] width 75 height 23
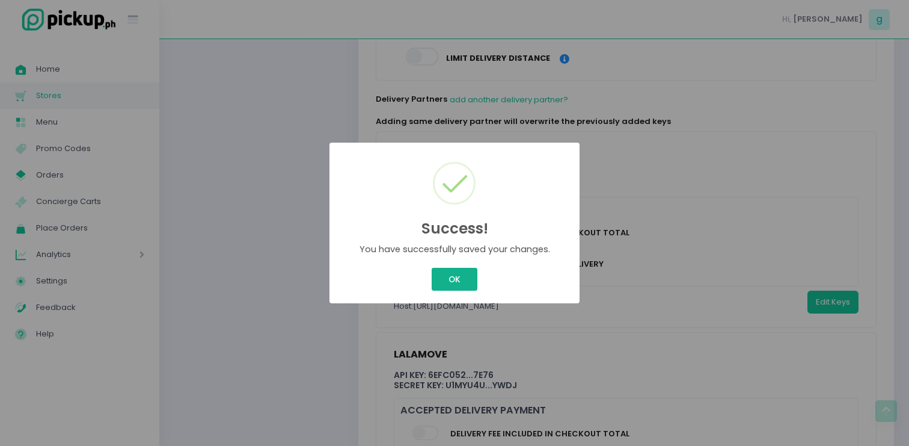
click at [468, 289] on button "OK" at bounding box center [454, 279] width 45 height 23
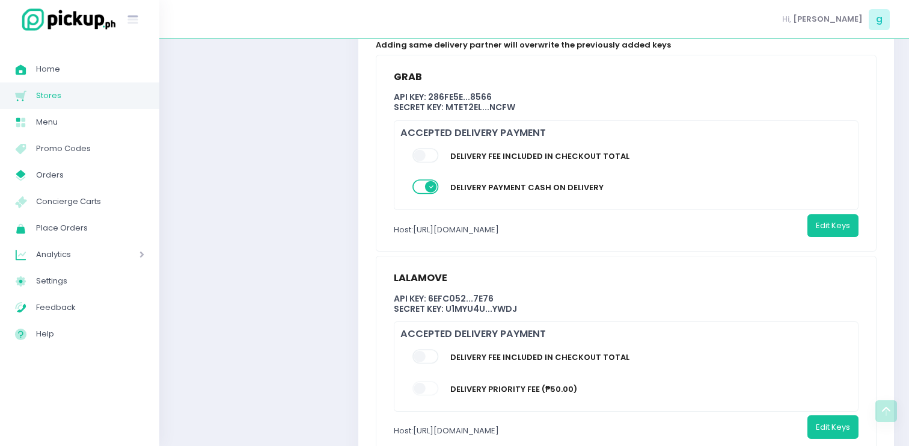
scroll to position [713, 0]
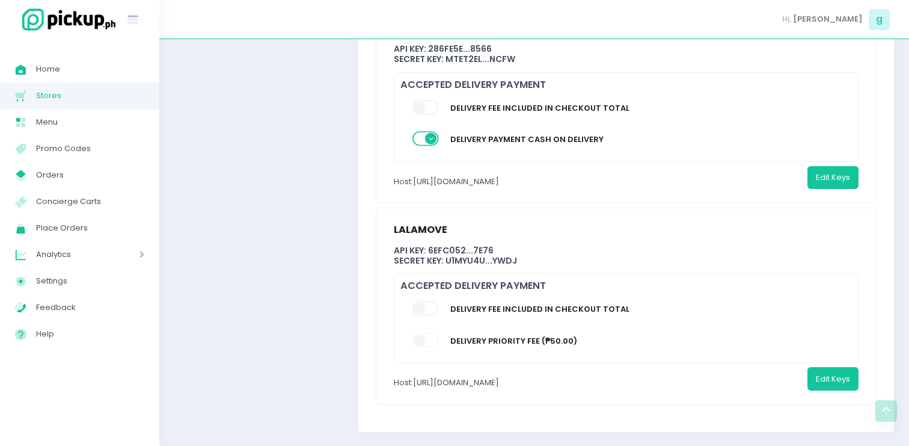
click at [430, 301] on span at bounding box center [427, 308] width 28 height 14
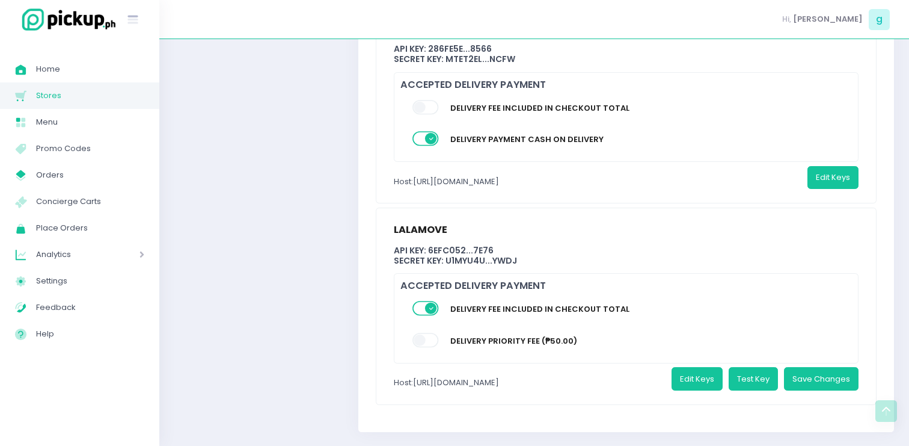
click at [428, 301] on span at bounding box center [427, 308] width 28 height 14
click at [429, 333] on span at bounding box center [427, 340] width 28 height 14
click at [431, 301] on span at bounding box center [427, 308] width 28 height 14
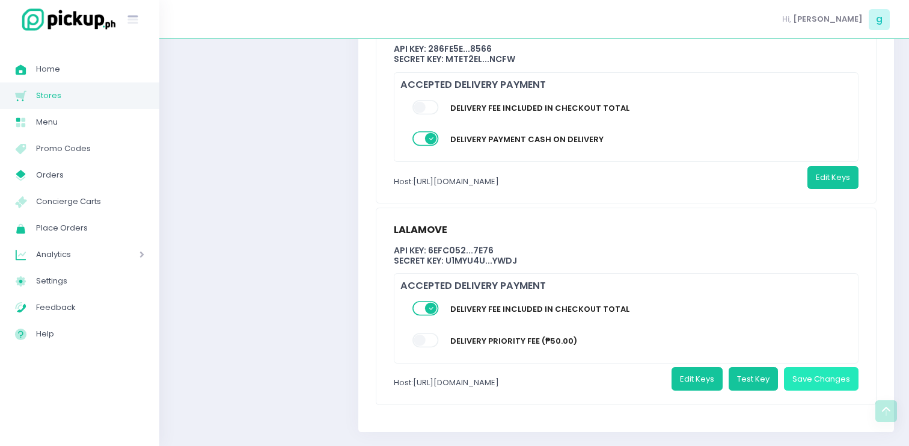
click at [822, 367] on button "Save Changes" at bounding box center [821, 378] width 75 height 23
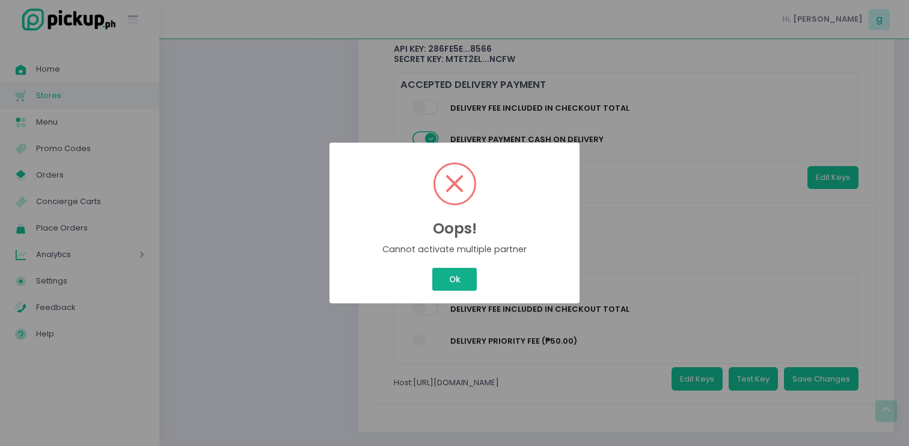
click at [469, 286] on button "Ok" at bounding box center [454, 279] width 45 height 23
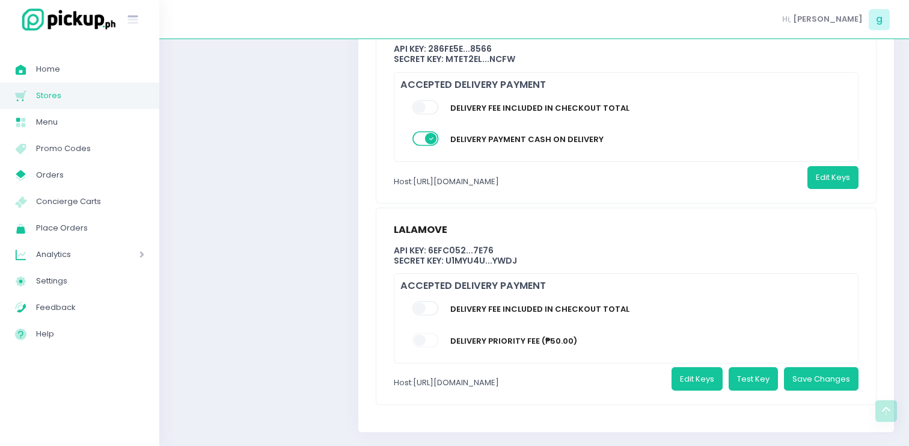
click at [425, 132] on span at bounding box center [427, 139] width 28 height 14
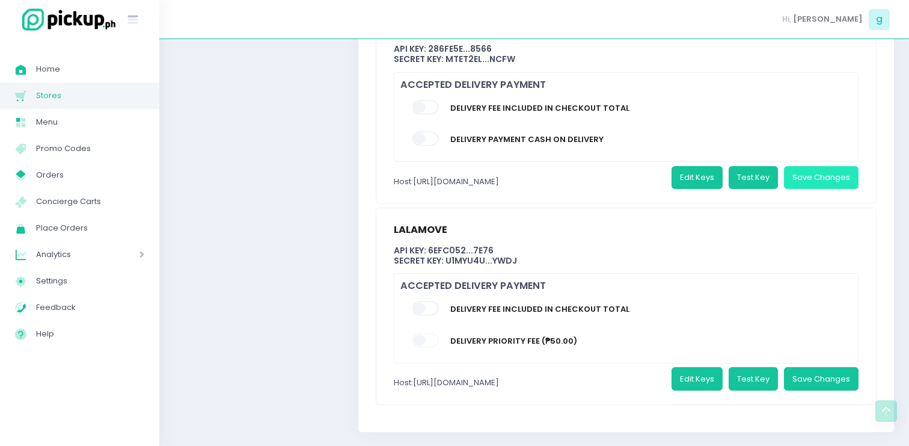
click at [835, 166] on button "Save Changes" at bounding box center [821, 177] width 75 height 23
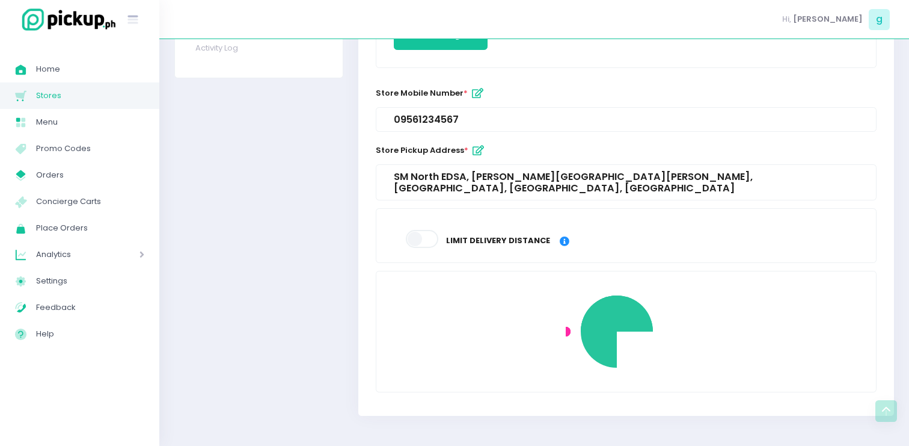
scroll to position [394, 0]
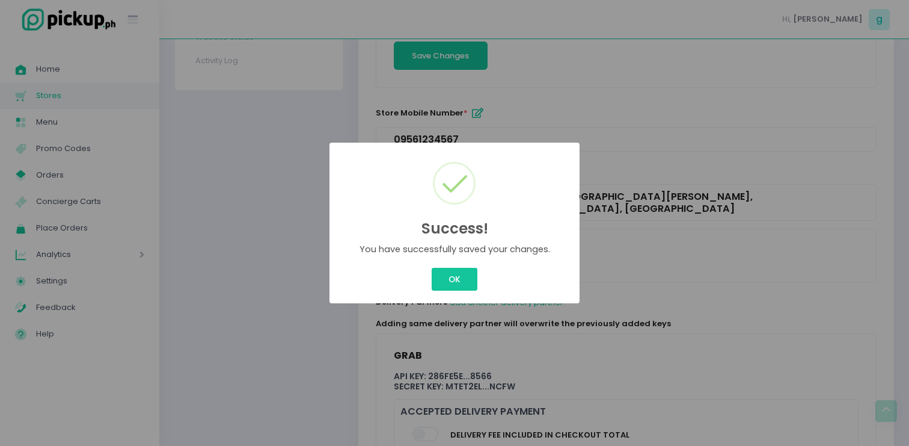
click at [463, 293] on div "OK Cancel" at bounding box center [454, 279] width 231 height 28
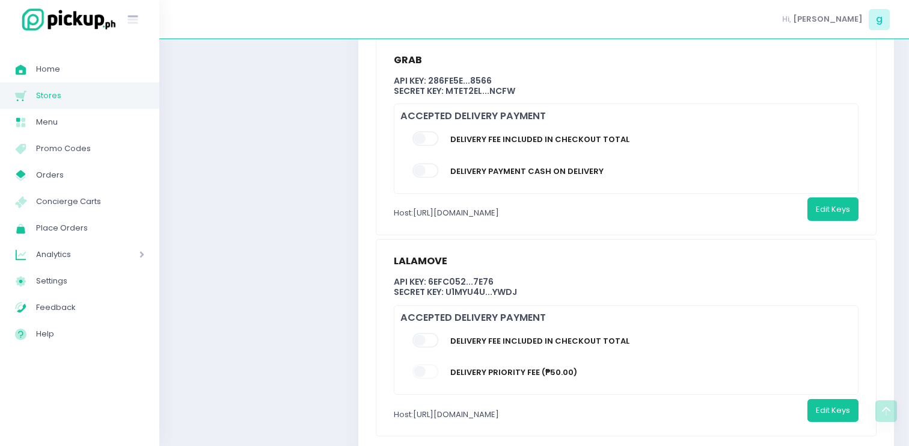
scroll to position [725, 0]
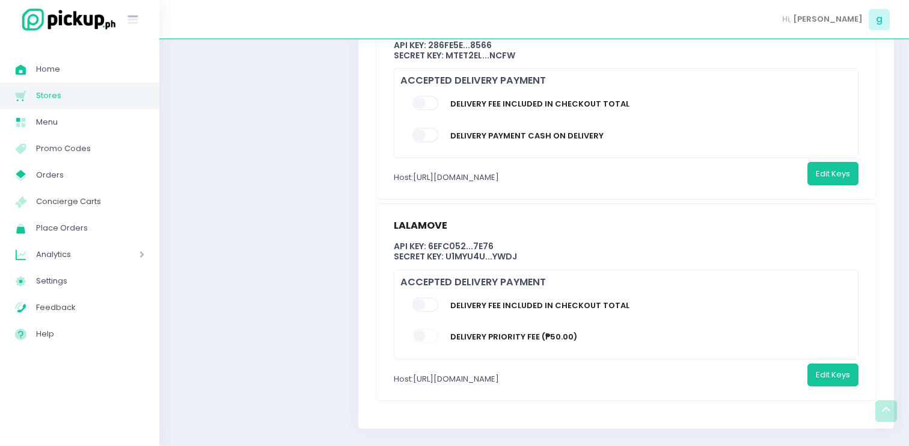
click at [432, 297] on span at bounding box center [427, 304] width 28 height 14
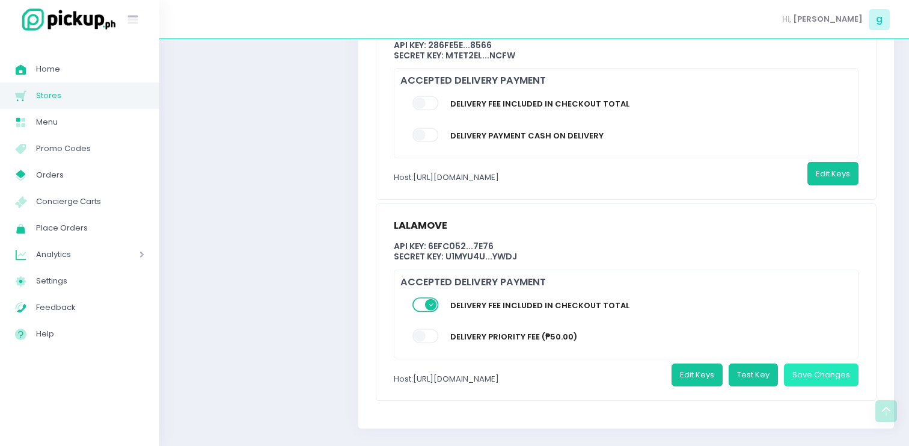
click at [816, 363] on button "Save Changes" at bounding box center [821, 374] width 75 height 23
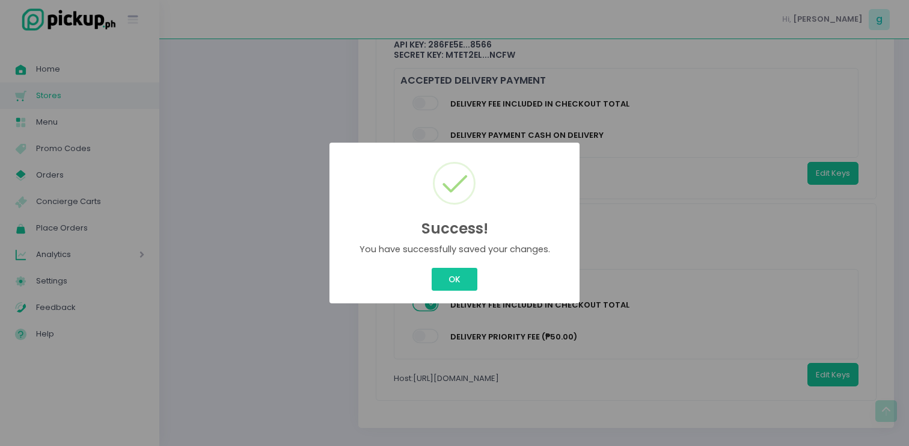
click at [490, 275] on div "OK Cancel" at bounding box center [454, 279] width 231 height 28
click at [471, 272] on button "OK" at bounding box center [454, 279] width 45 height 23
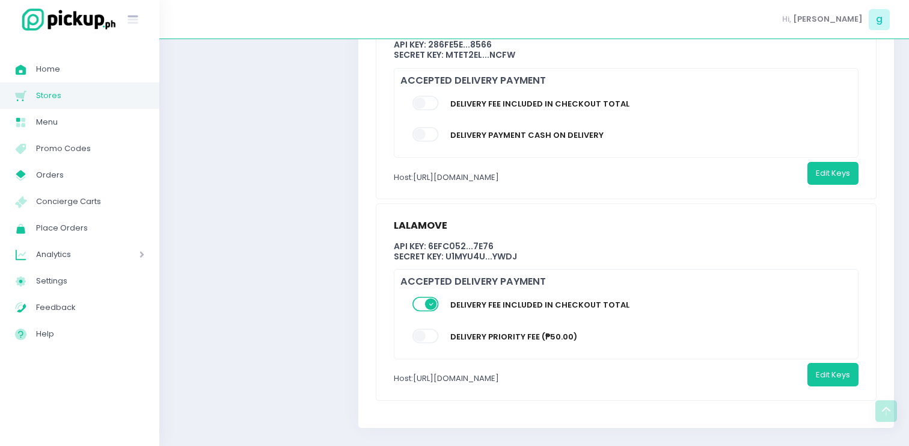
click at [428, 127] on span at bounding box center [427, 134] width 28 height 14
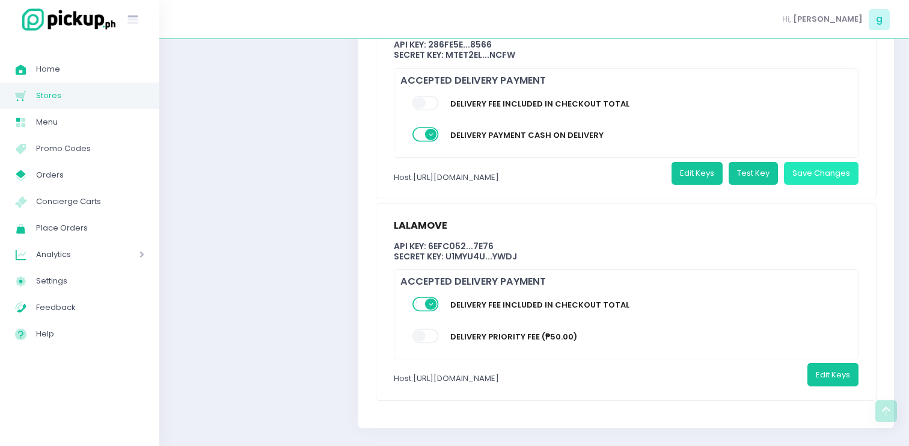
click at [810, 163] on button "Save Changes" at bounding box center [821, 173] width 75 height 23
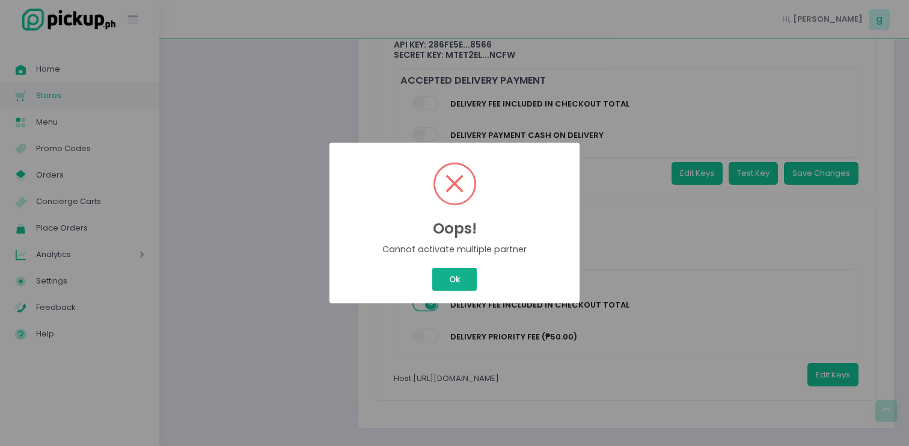
click at [454, 269] on button "Ok" at bounding box center [454, 279] width 45 height 23
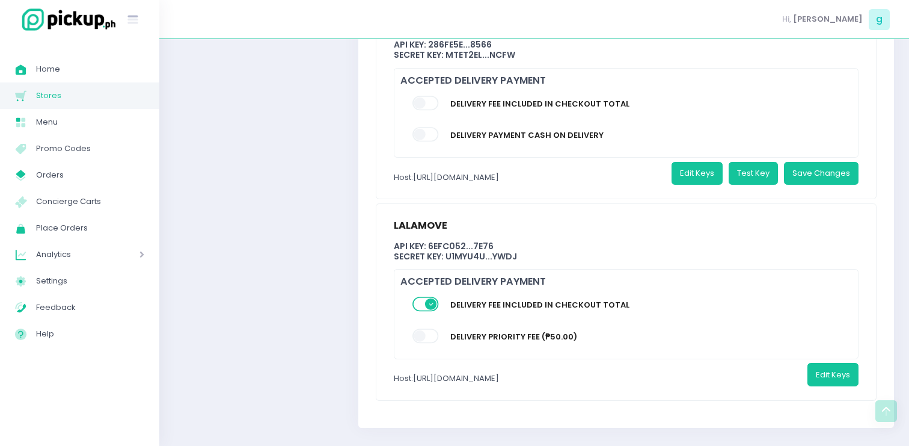
click at [426, 96] on span at bounding box center [427, 103] width 28 height 14
click at [790, 162] on button "Save Changes" at bounding box center [821, 173] width 75 height 23
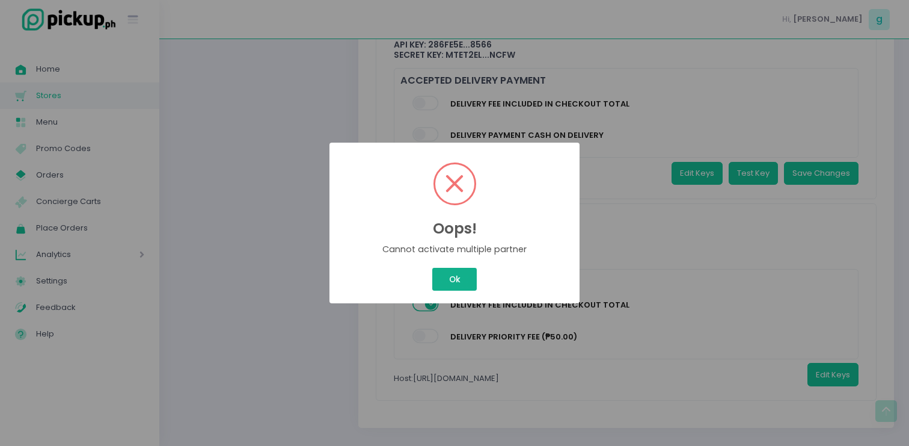
click at [453, 281] on button "Ok" at bounding box center [454, 279] width 45 height 23
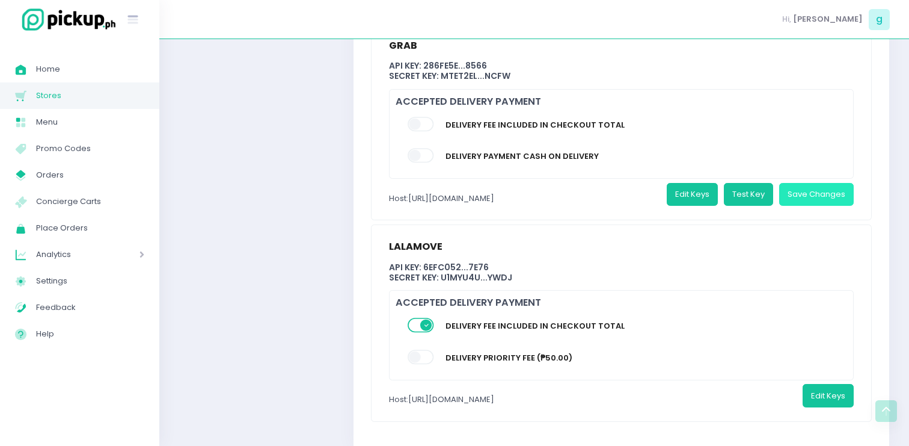
scroll to position [717, 5]
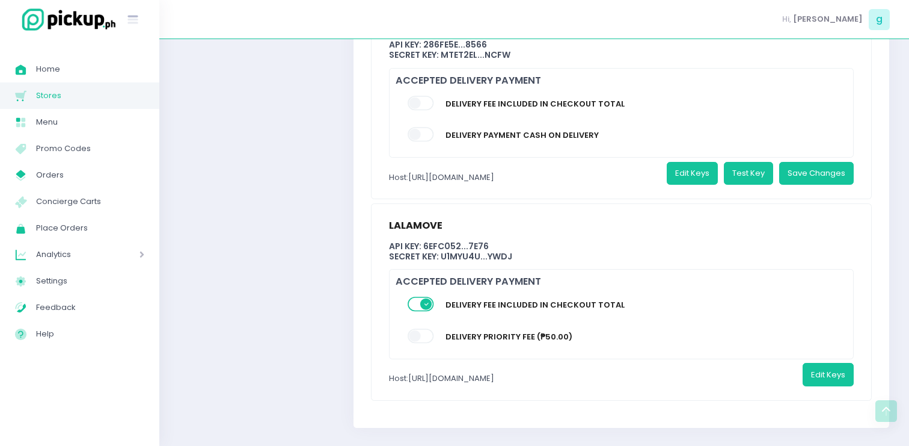
click at [429, 127] on span at bounding box center [422, 134] width 28 height 14
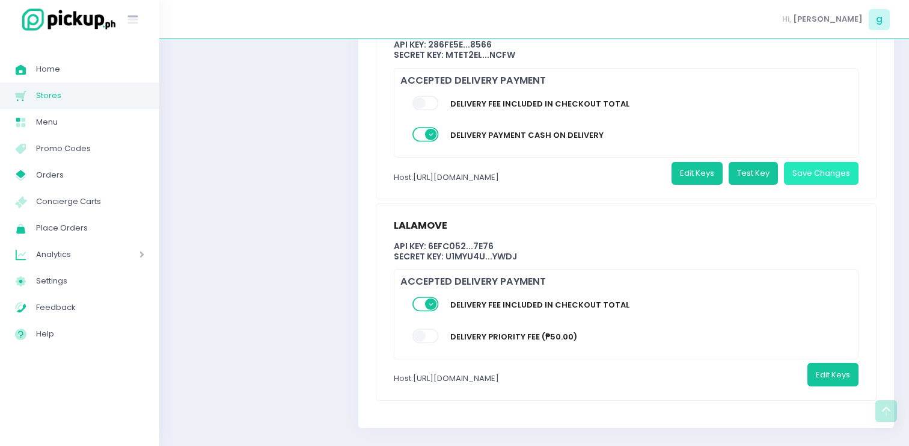
click at [802, 162] on button "Save Changes" at bounding box center [821, 173] width 75 height 23
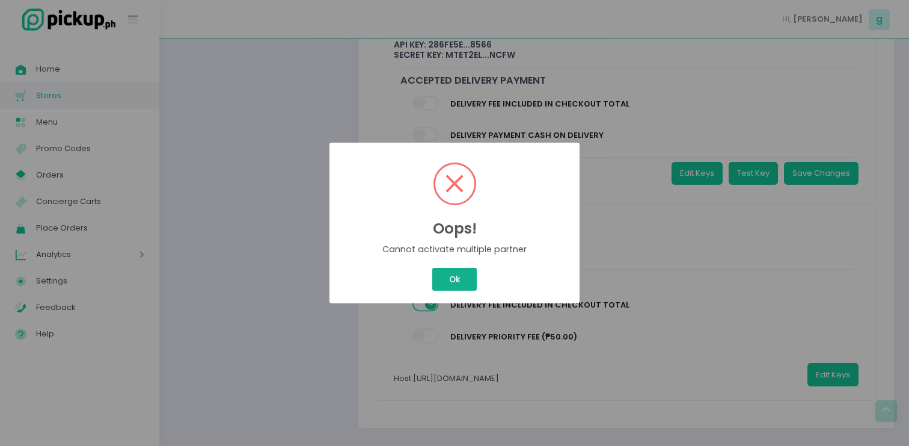
click at [452, 287] on button "Ok" at bounding box center [454, 279] width 45 height 23
